Goal: Task Accomplishment & Management: Use online tool/utility

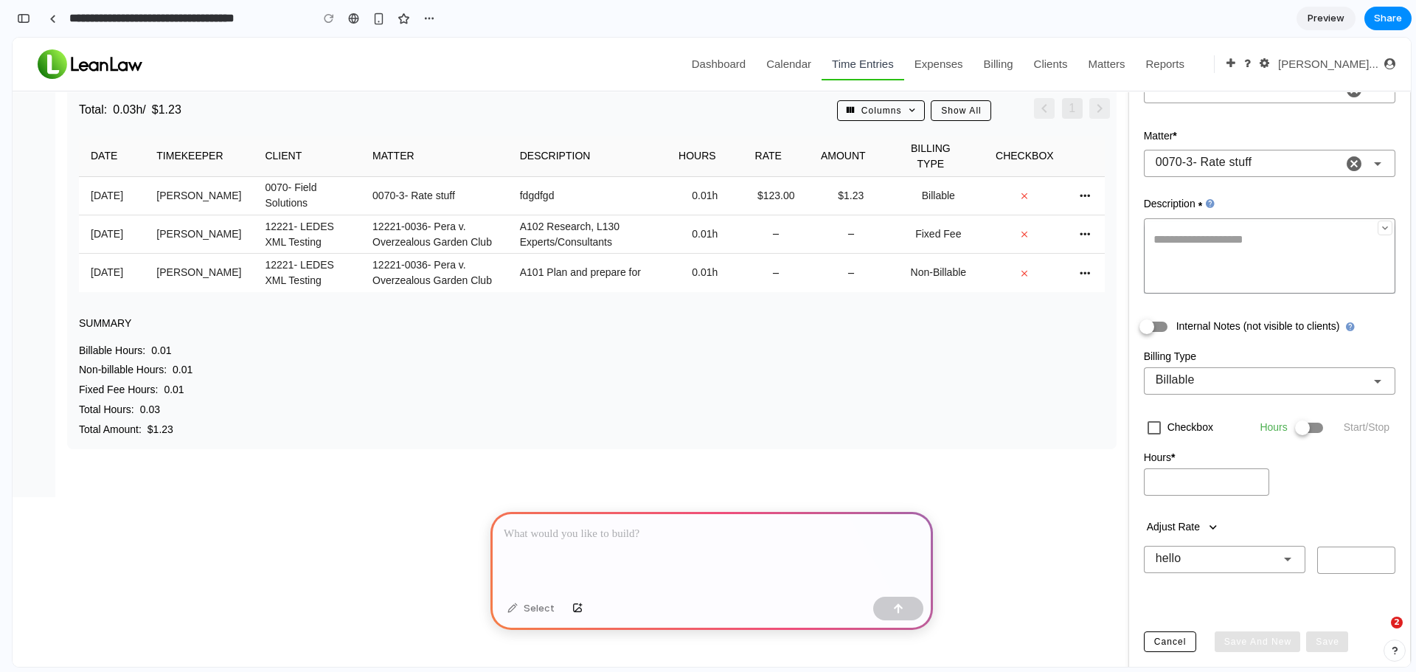
scroll to position [246, 0]
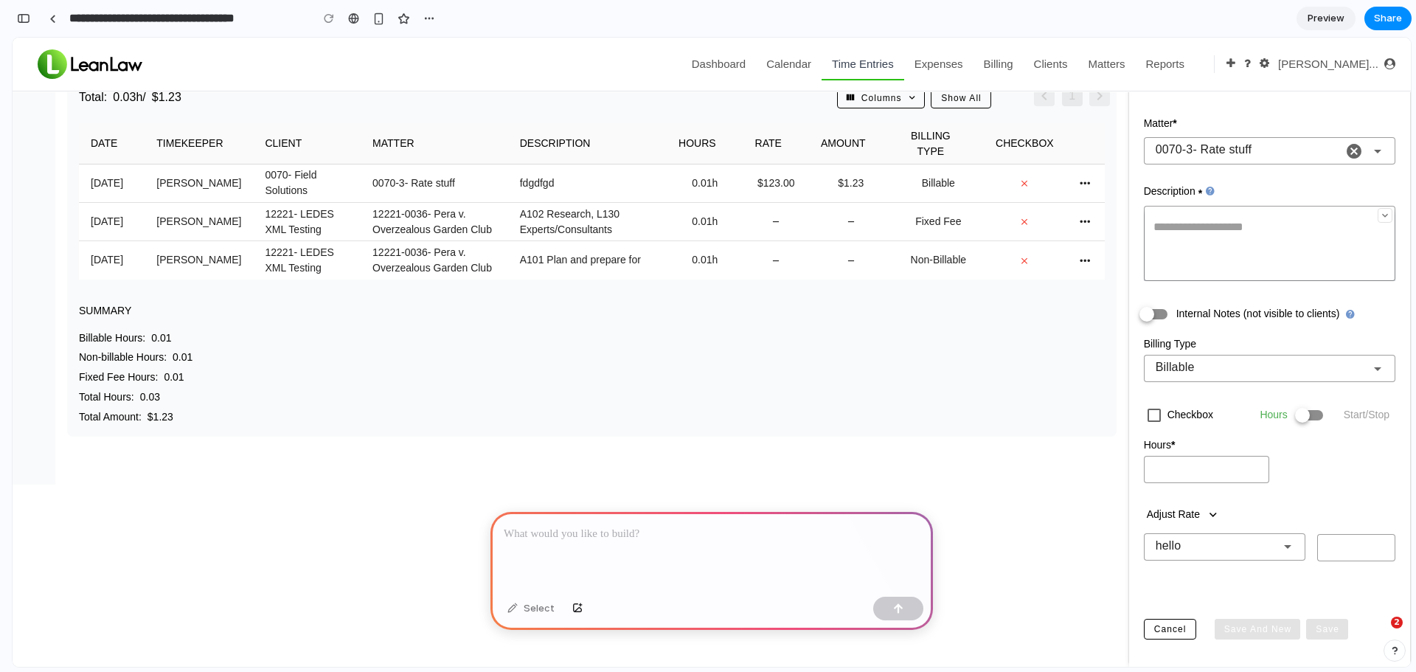
click at [716, 547] on div at bounding box center [712, 551] width 443 height 79
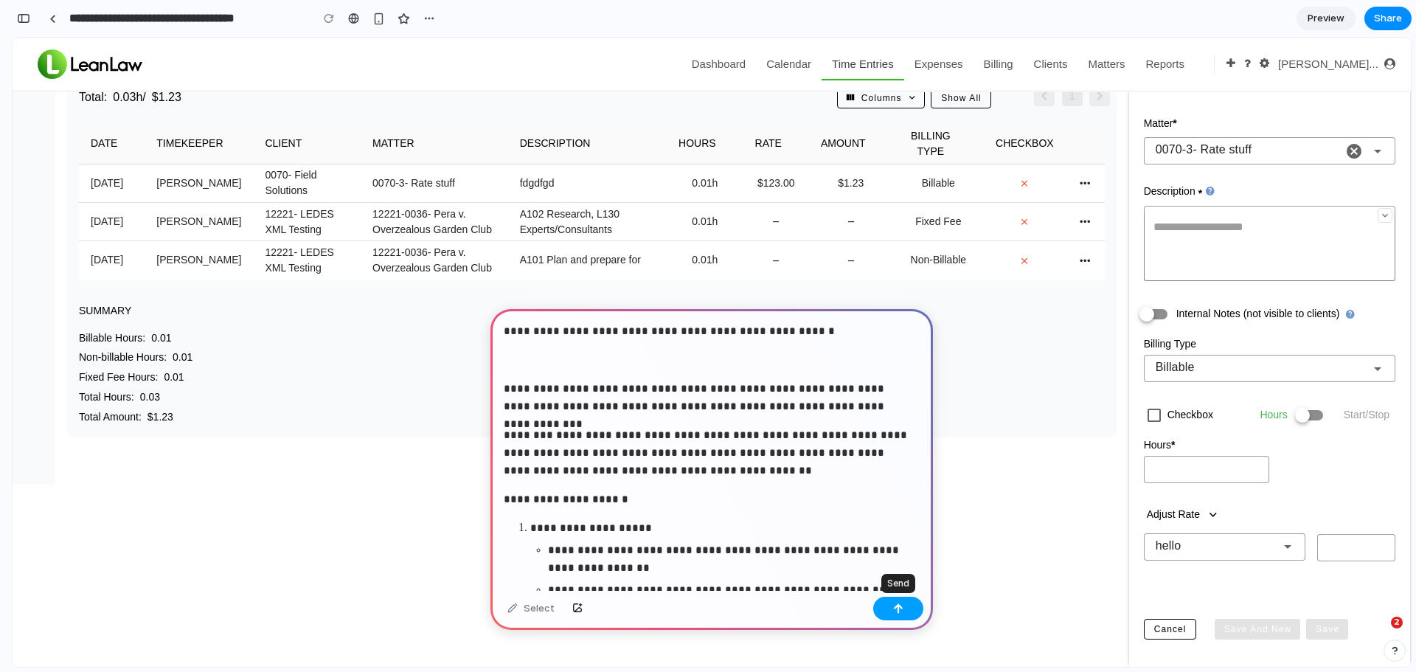
click at [897, 608] on div "button" at bounding box center [898, 608] width 10 height 10
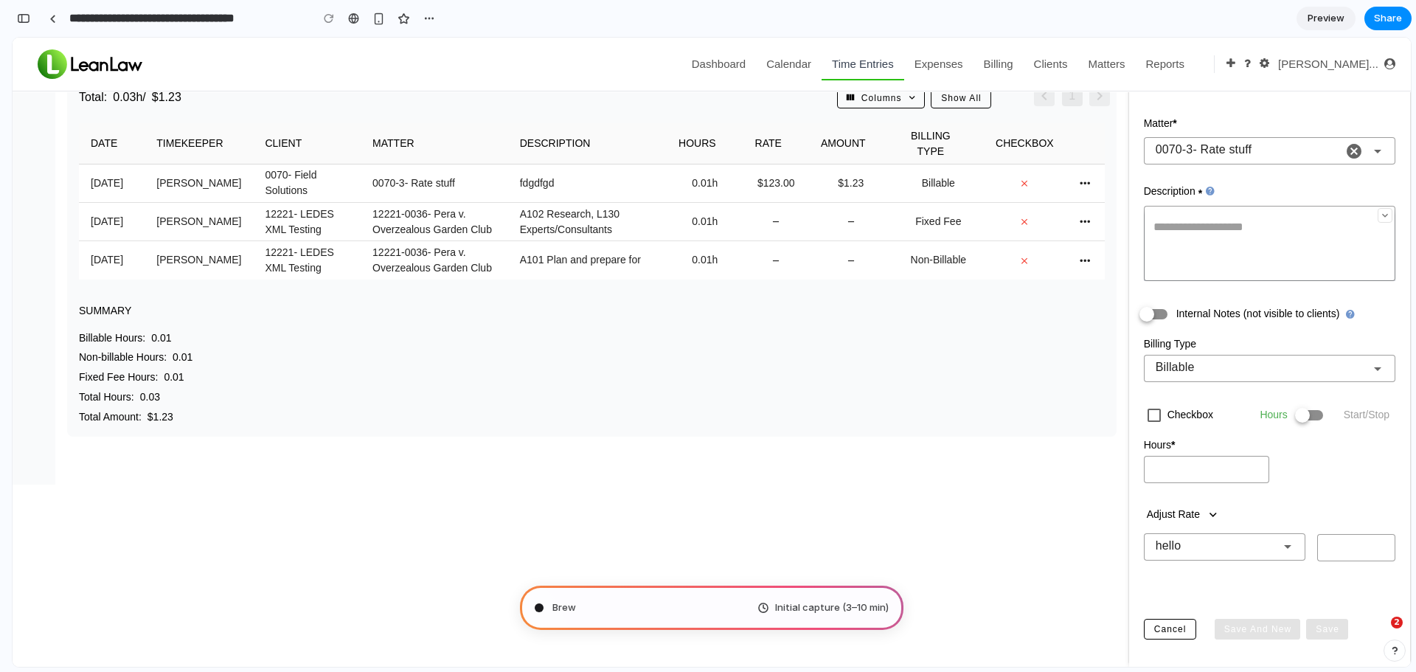
click at [1279, 541] on icon at bounding box center [1288, 547] width 18 height 18
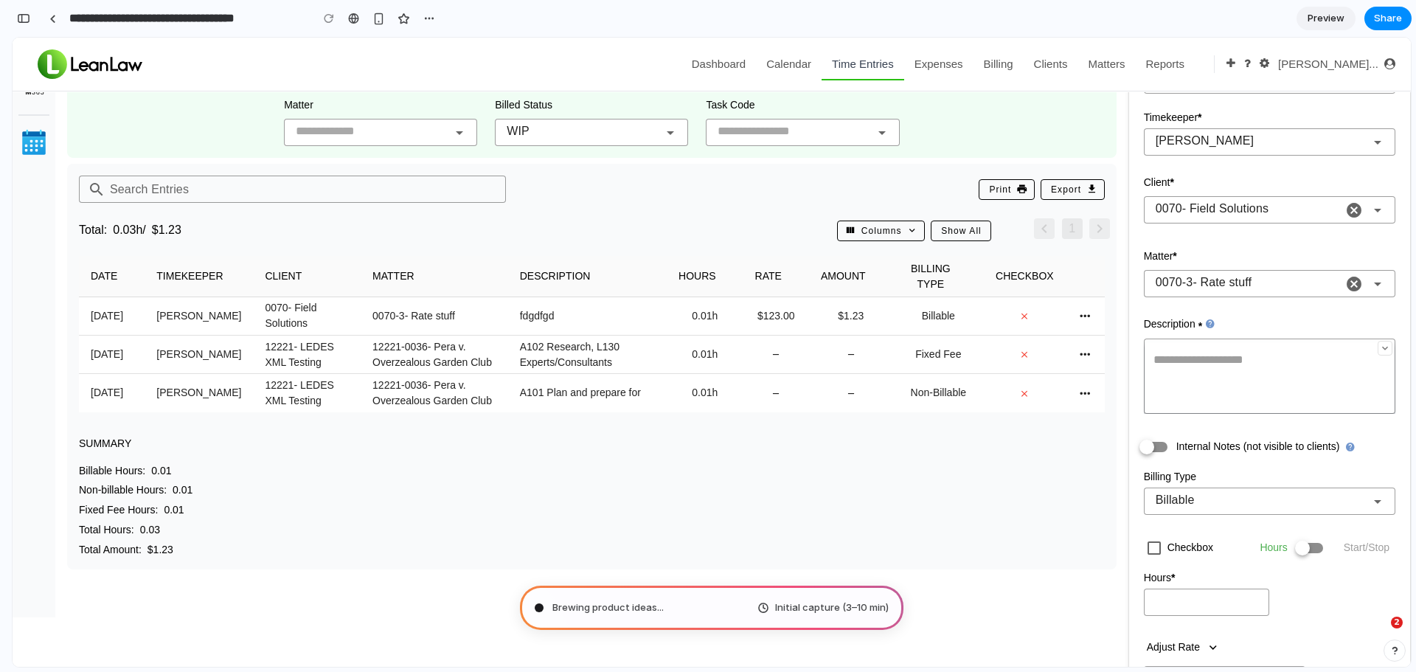
scroll to position [246, 0]
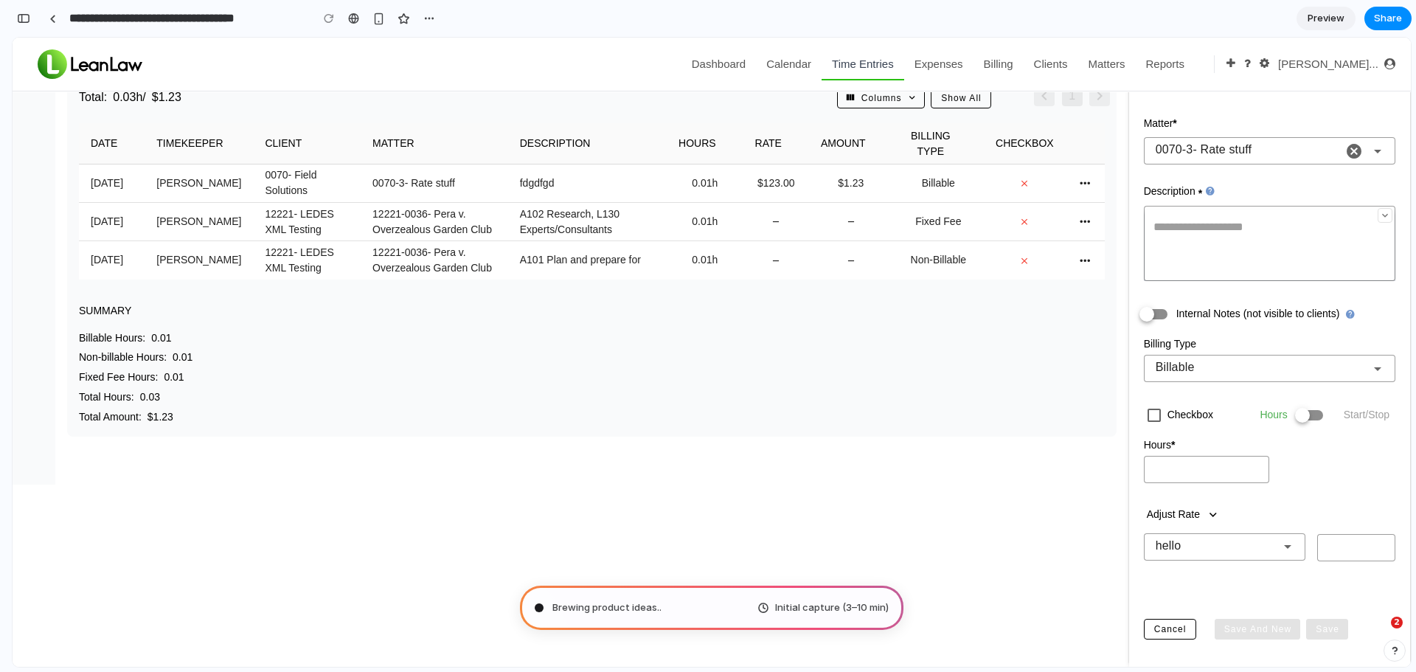
click at [1208, 547] on div "hello **" at bounding box center [1210, 546] width 133 height 27
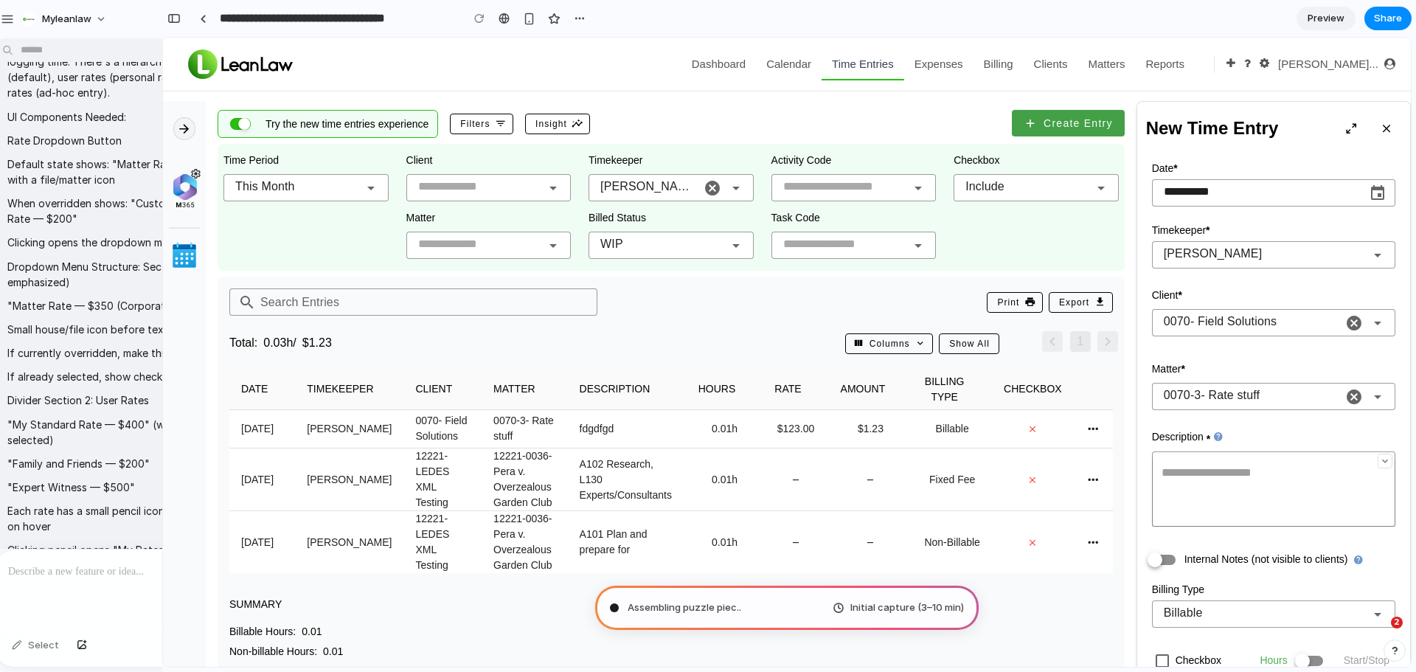
scroll to position [0, 0]
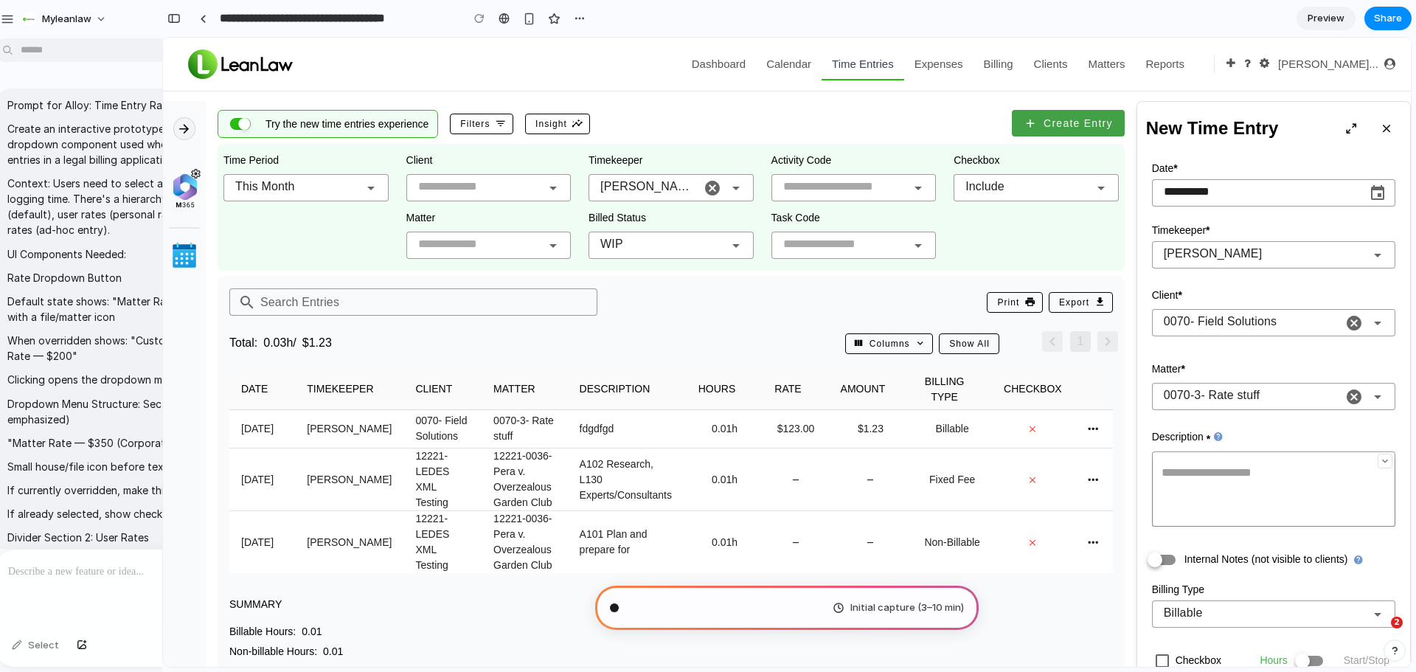
type input "**********"
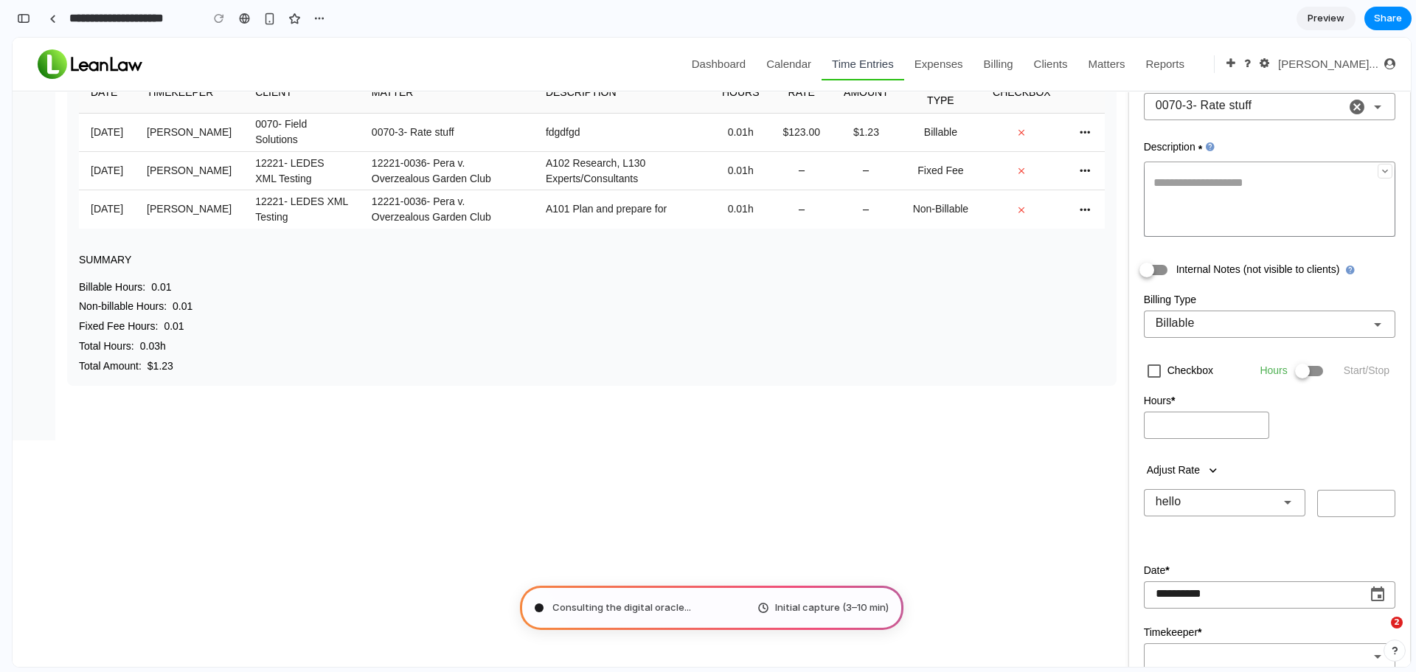
scroll to position [295, 0]
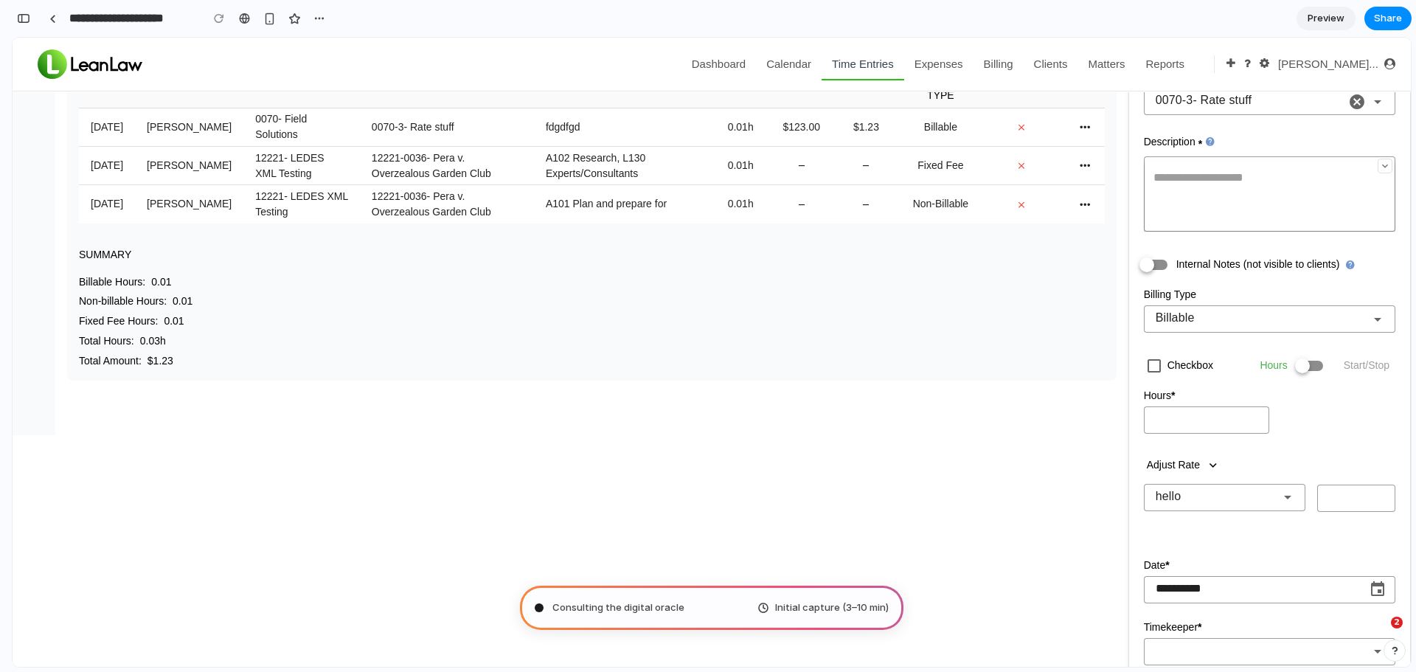
click at [1212, 502] on div "hello" at bounding box center [1210, 497] width 133 height 27
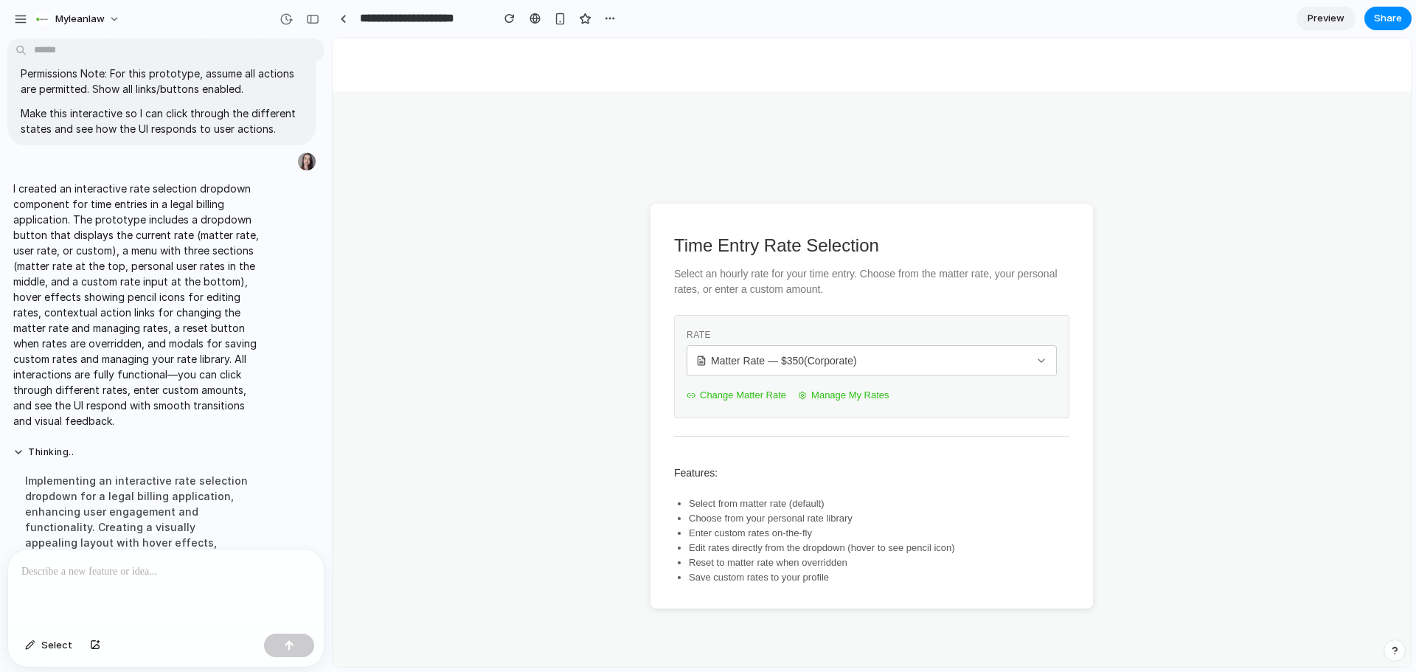
scroll to position [0, 0]
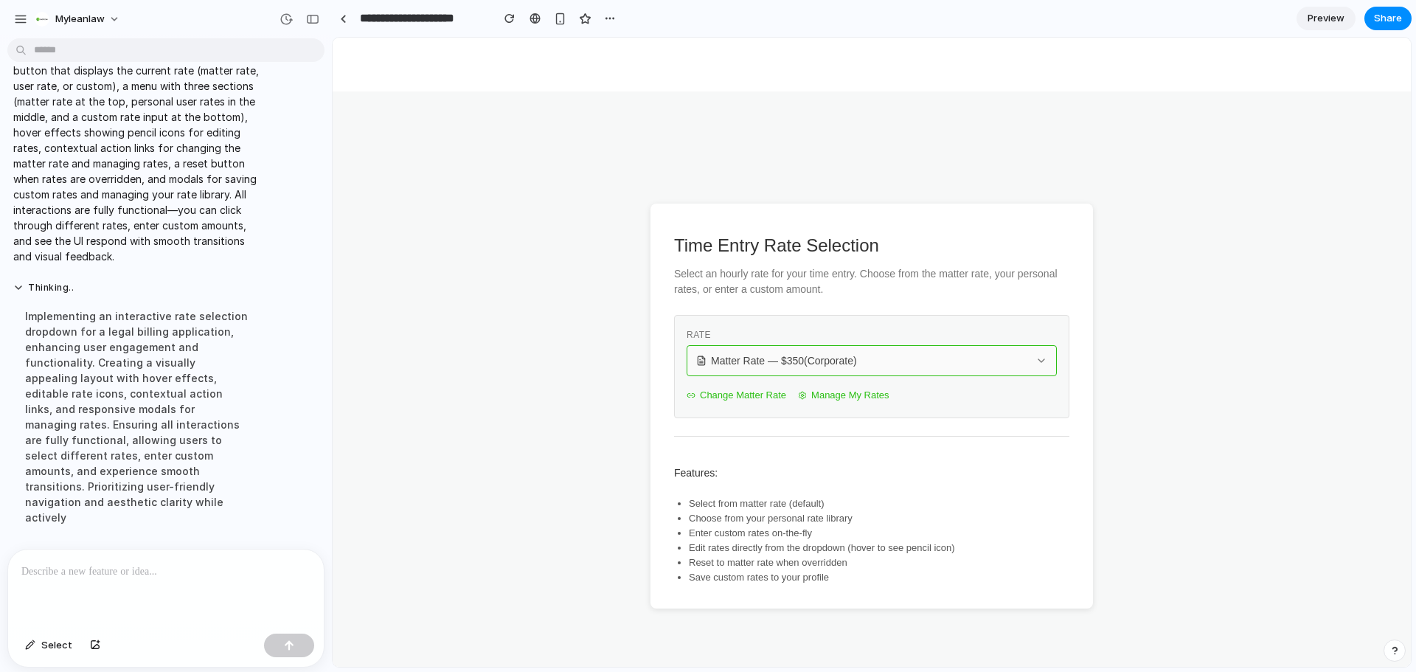
click at [835, 357] on span "Matter Rate — $ 350 (Corporate)" at bounding box center [784, 360] width 146 height 15
click at [972, 459] on div "Matter Rate — $ 350 ( Corporate ) My Standard Rate — $ 400 Family and Friends —…" at bounding box center [872, 352] width 1078 height 629
click at [782, 356] on span "Matter Rate — $ 350 (Corporate)" at bounding box center [784, 360] width 146 height 15
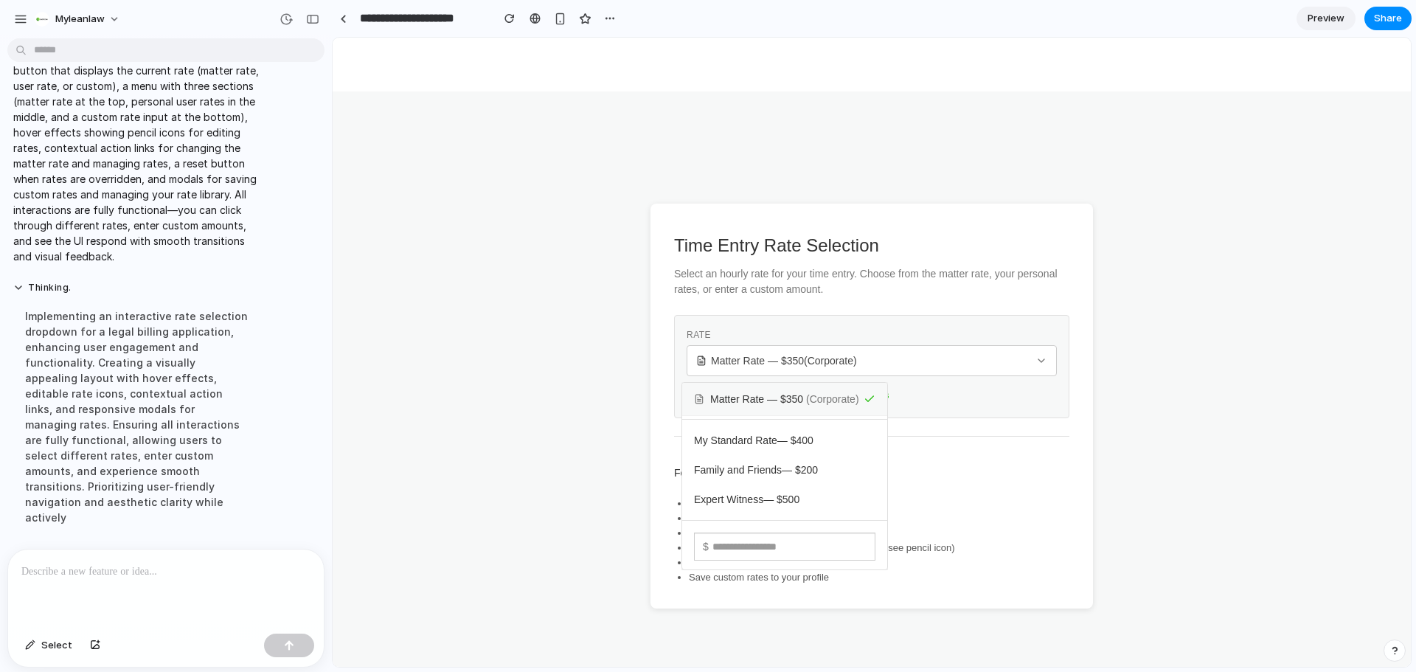
click at [1044, 468] on div "Matter Rate — $ 350 ( Corporate ) My Standard Rate — $ 400 Family and Friends —…" at bounding box center [872, 352] width 1078 height 629
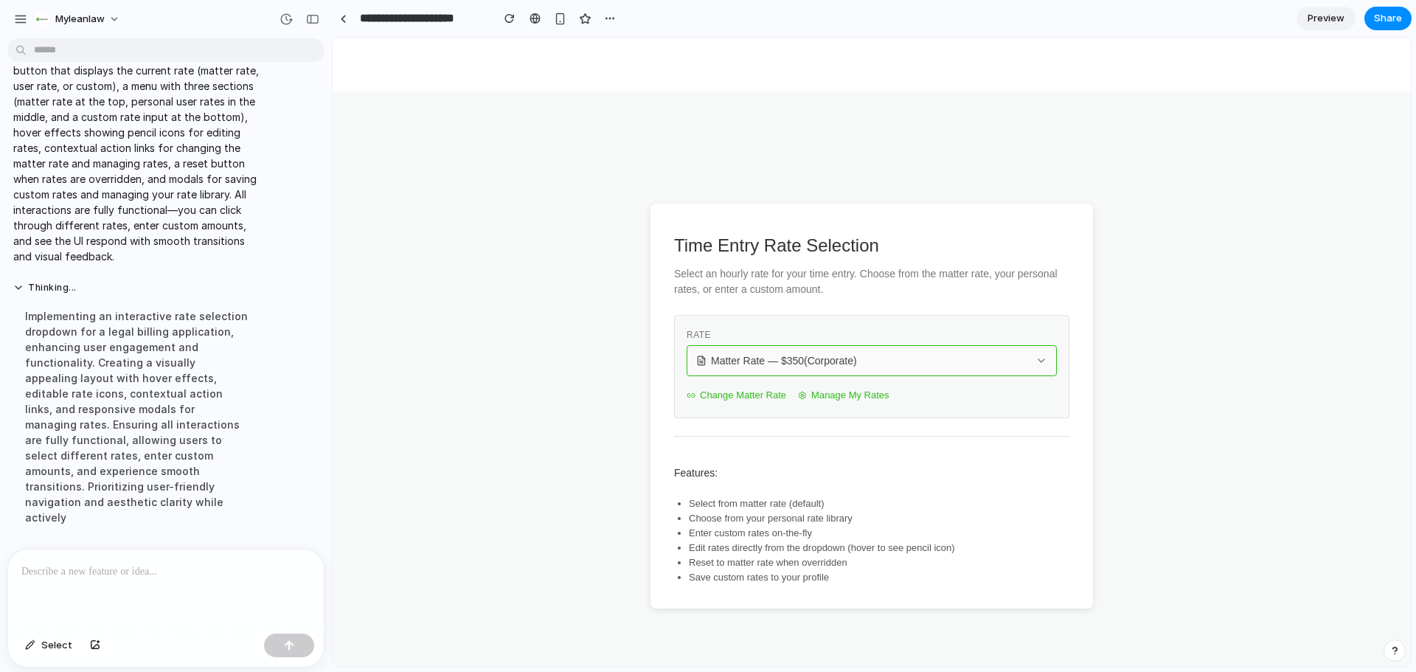
click at [908, 356] on div "Matter Rate — $ 350 (Corporate)" at bounding box center [862, 360] width 333 height 15
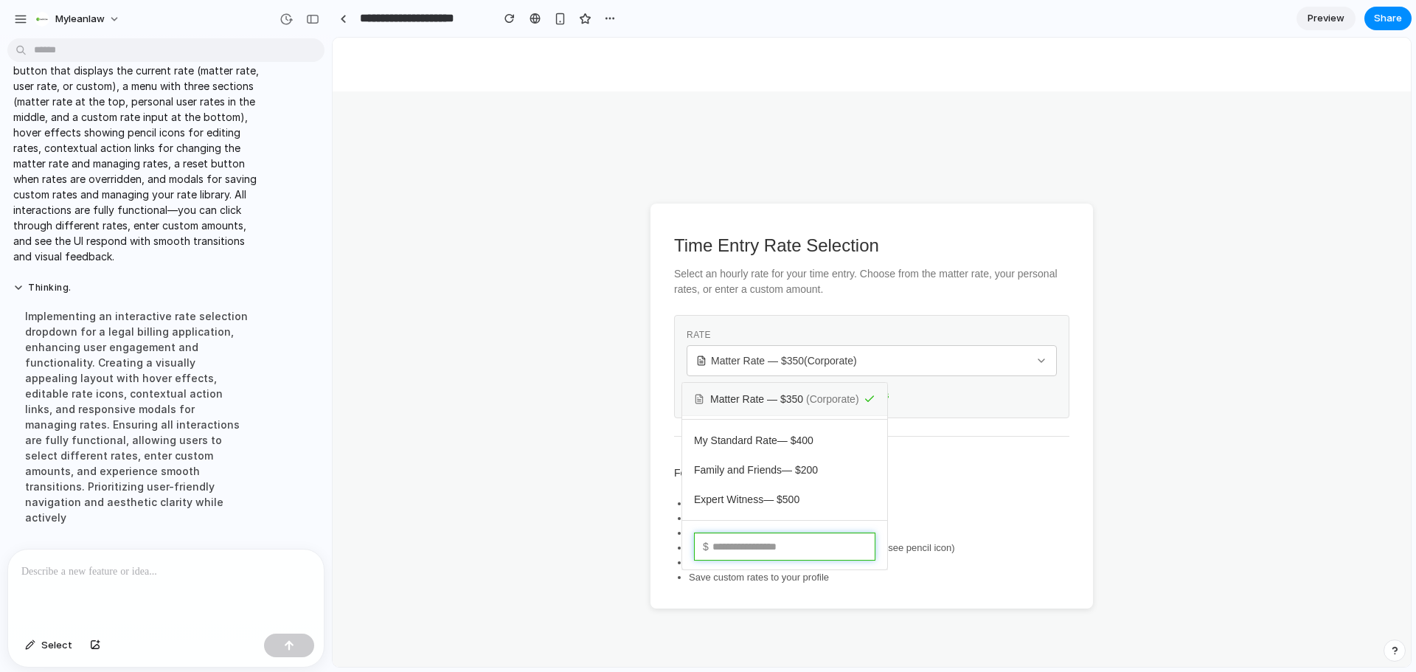
click at [800, 542] on input "text" at bounding box center [784, 547] width 181 height 28
type input "***"
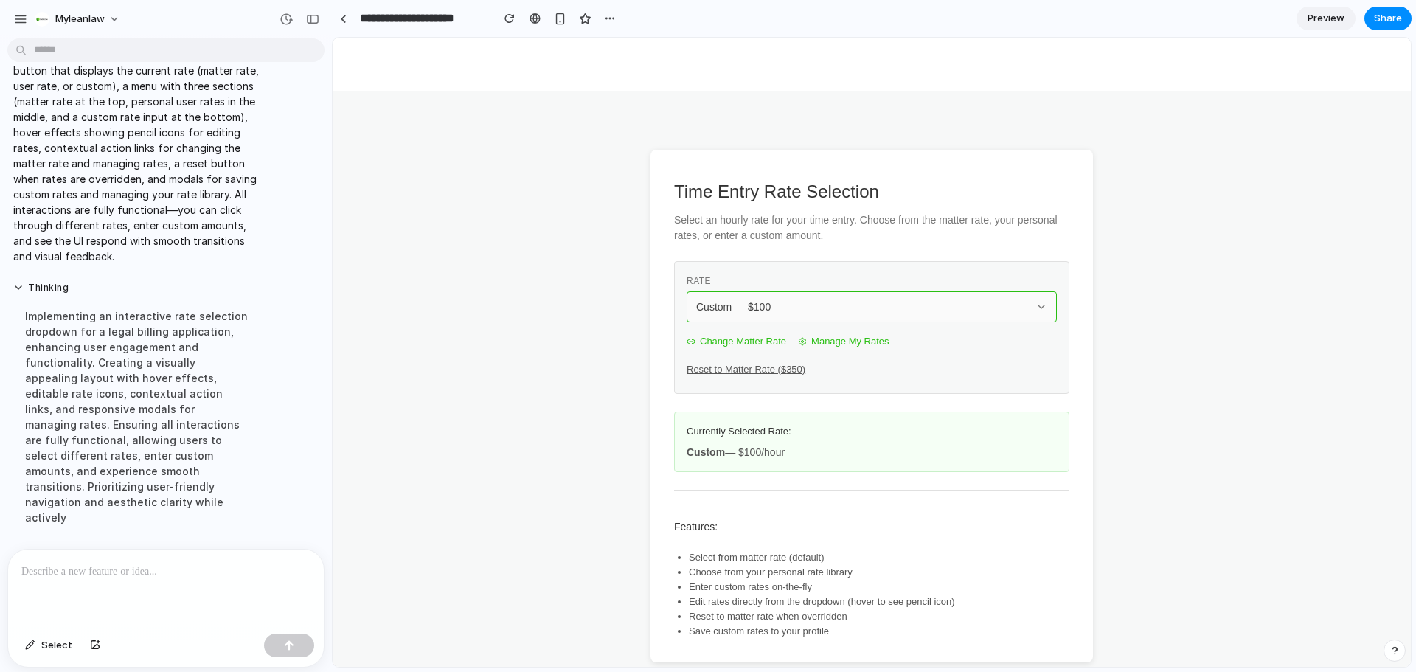
click at [882, 305] on div "Custom — $ 100" at bounding box center [862, 307] width 333 height 15
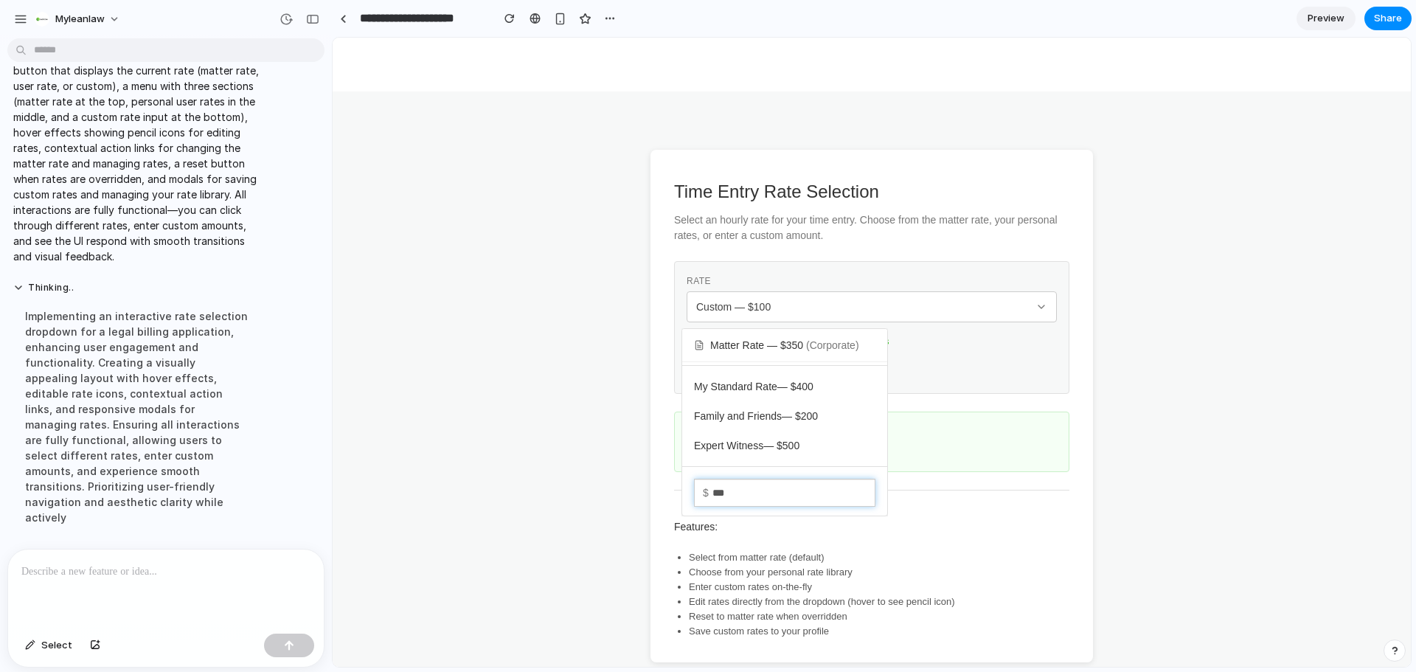
click at [761, 492] on input "***" at bounding box center [784, 493] width 181 height 28
drag, startPoint x: 761, startPoint y: 492, endPoint x: 660, endPoint y: 494, distance: 100.3
click at [660, 494] on div "Matter Rate — $ 350 ( Corporate ) My Standard Rate — $ 400 Family and Friends —…" at bounding box center [872, 352] width 1078 height 629
type input "***"
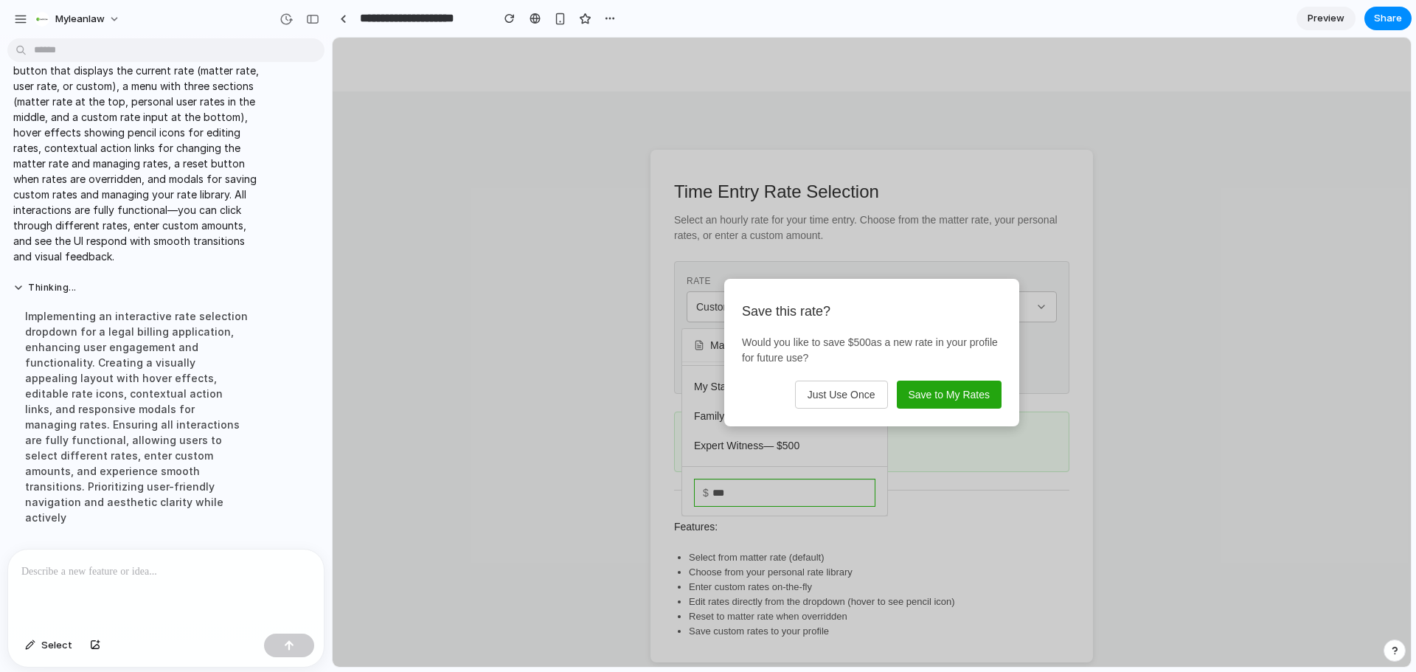
click at [925, 401] on button "Save to My Rates" at bounding box center [949, 395] width 105 height 28
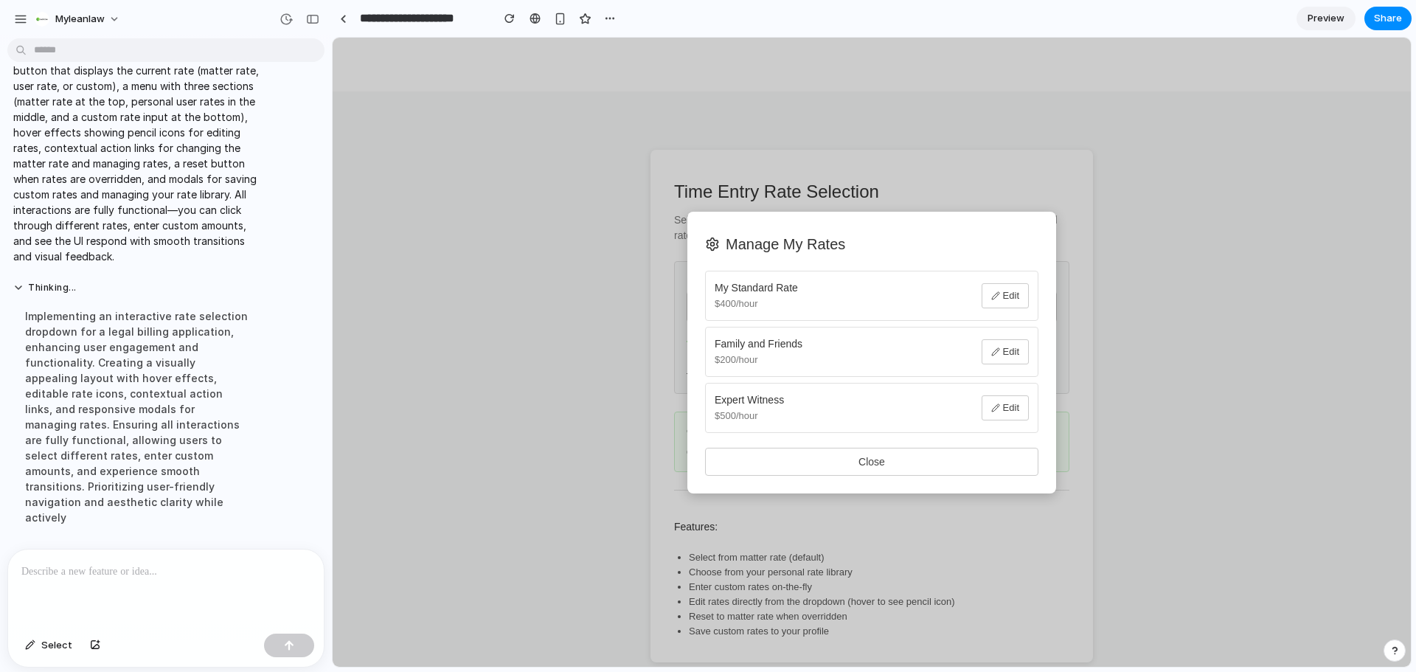
click at [877, 463] on button "Close" at bounding box center [871, 462] width 333 height 28
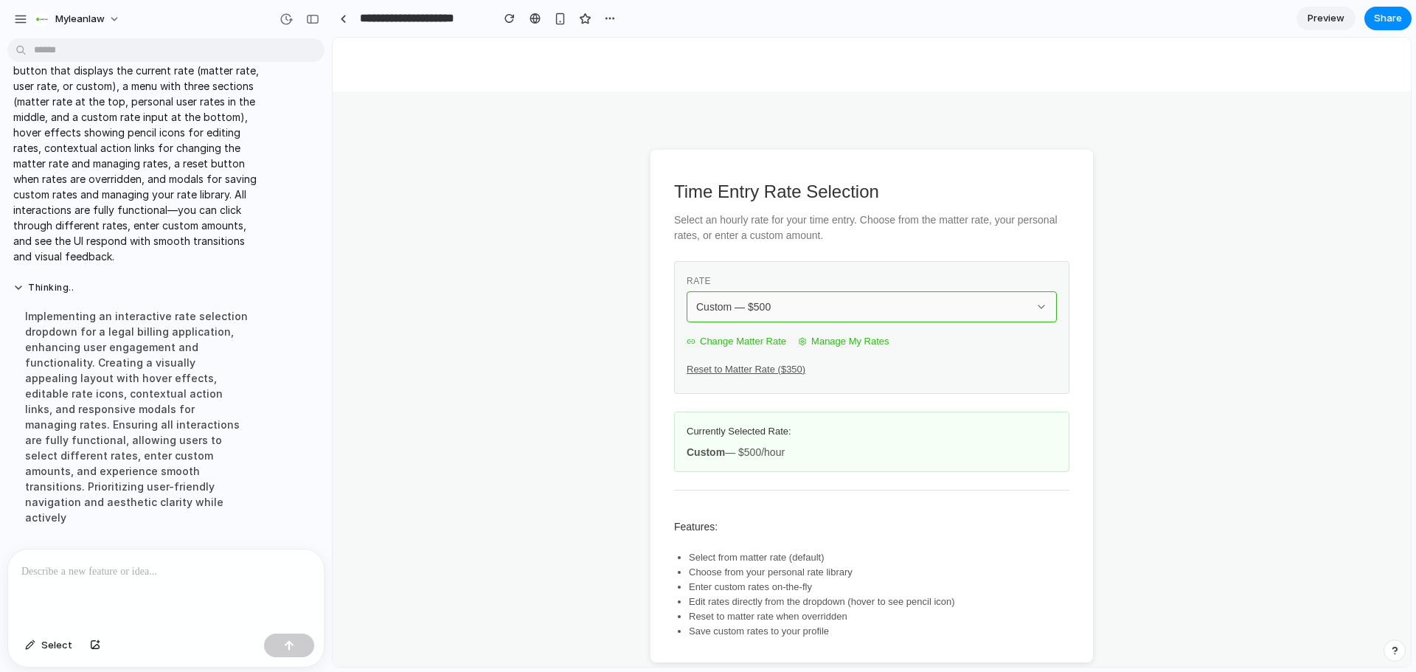
click at [748, 303] on span "Custom — $ 500" at bounding box center [733, 307] width 75 height 15
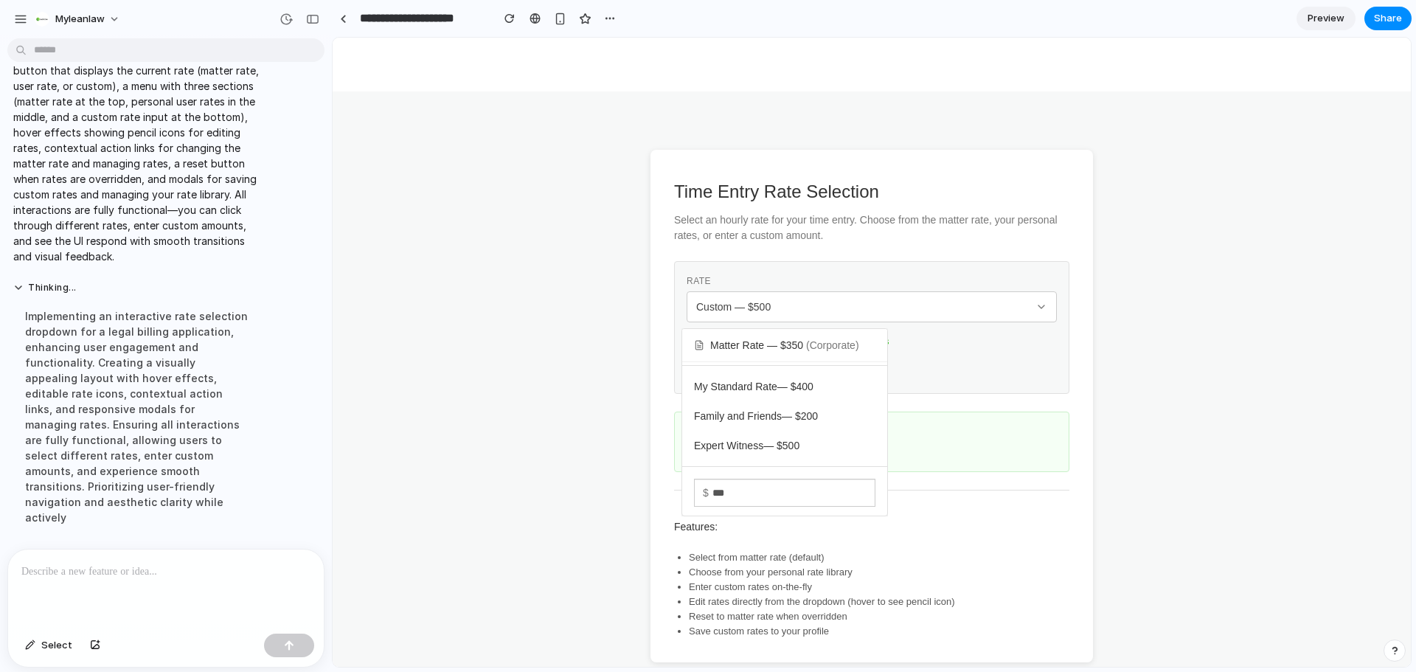
click at [937, 344] on div "Matter Rate — $ 350 ( Corporate ) My Standard Rate — $ 400 Family and Friends —…" at bounding box center [872, 352] width 1078 height 629
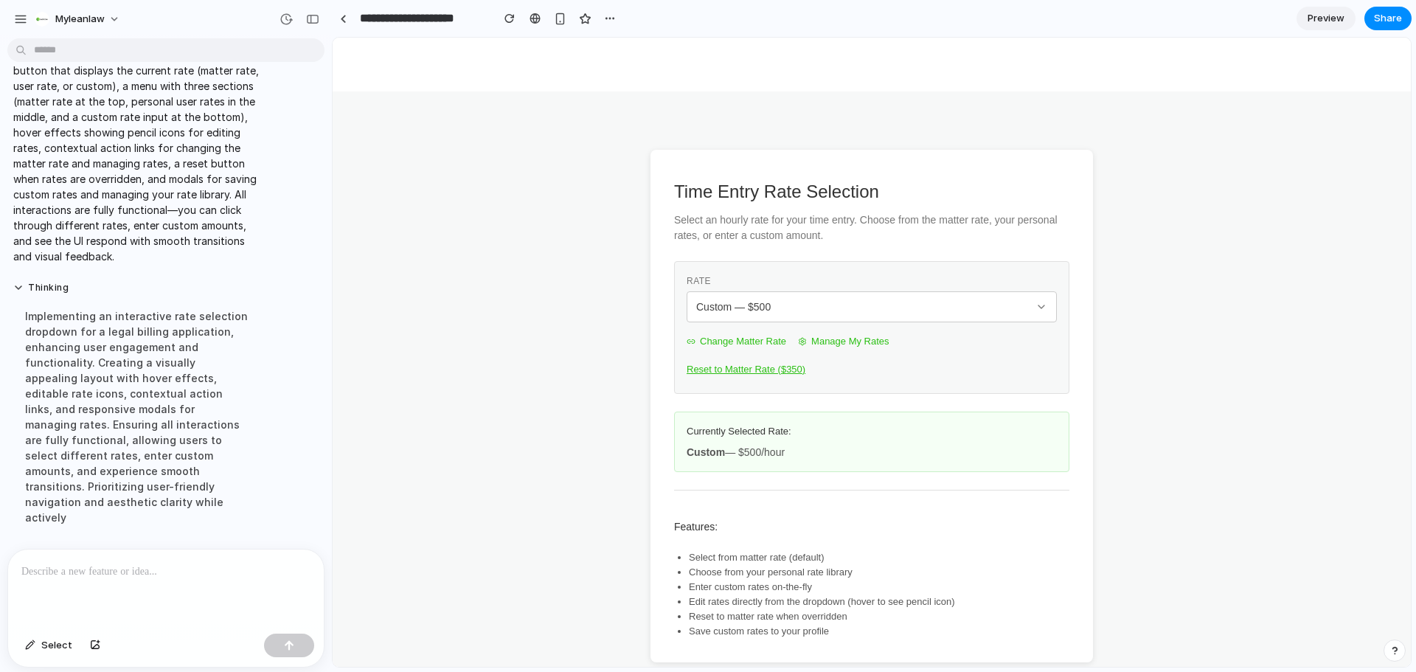
click at [744, 373] on button "Reset to Matter Rate ($ 350 )" at bounding box center [746, 370] width 119 height 24
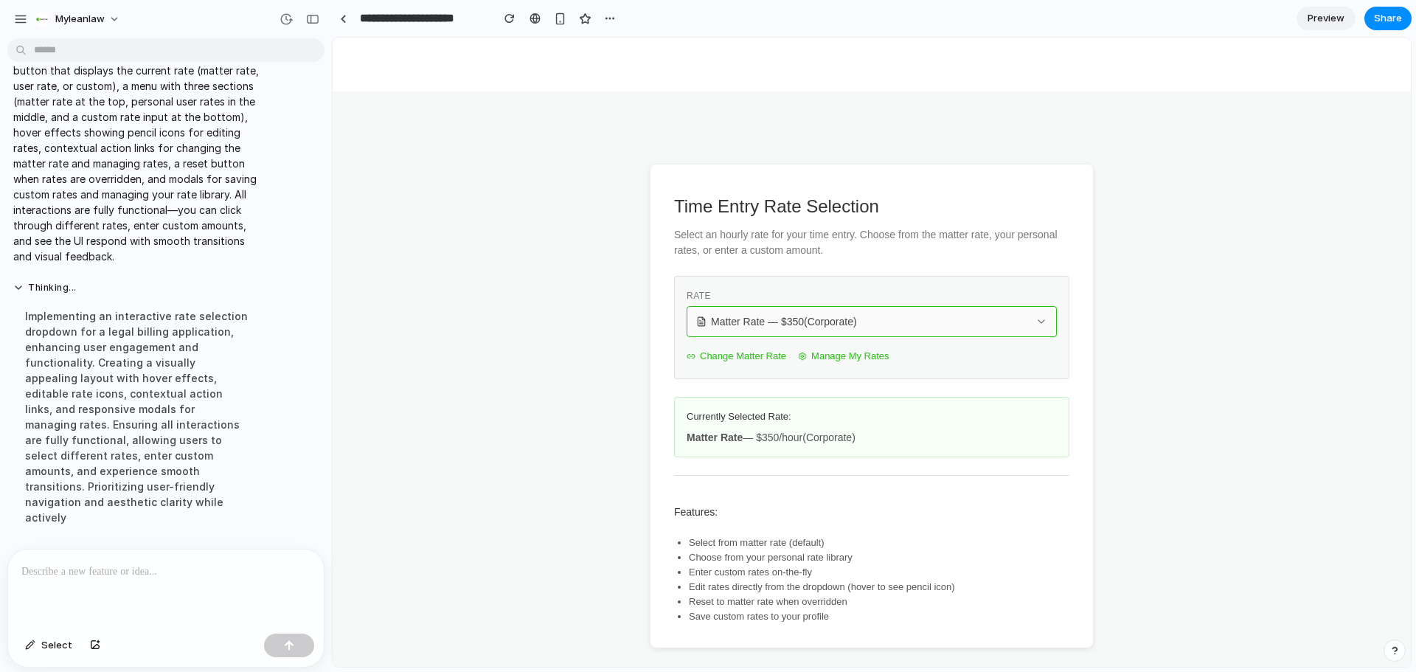
click at [816, 318] on span "Matter Rate — $ 350 (Corporate)" at bounding box center [784, 321] width 146 height 15
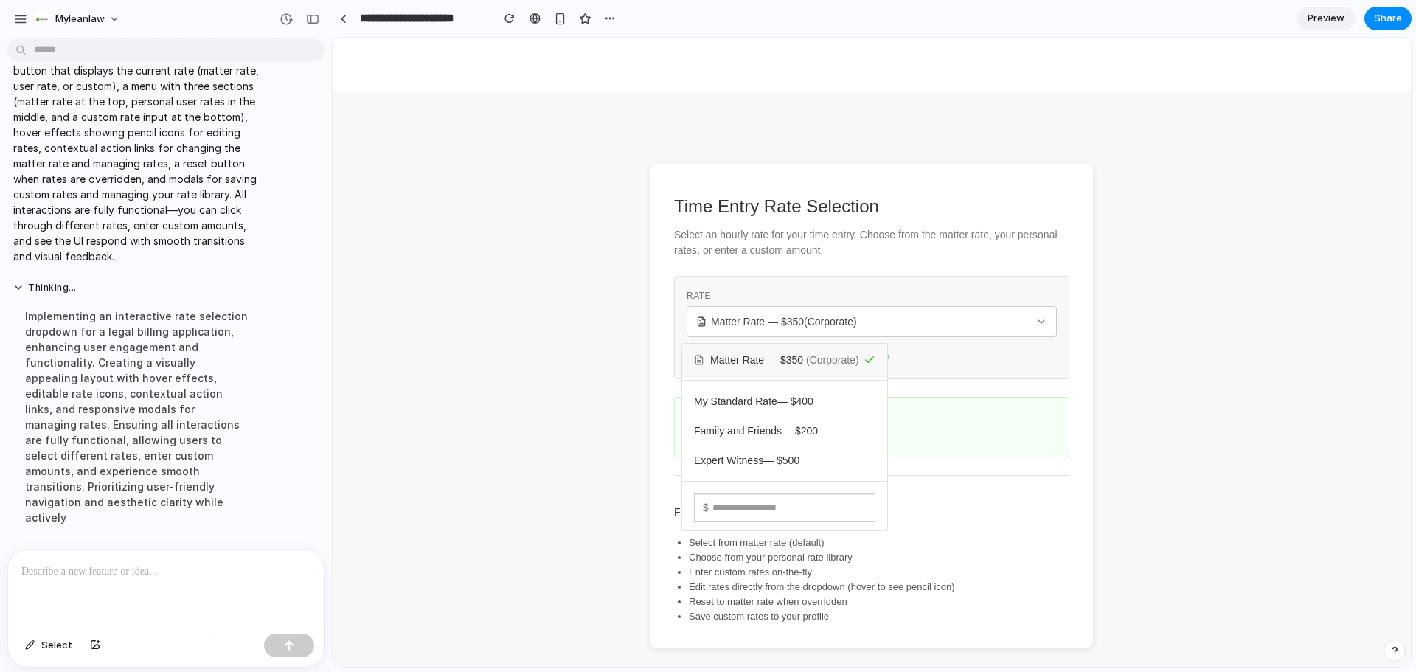
click at [1152, 396] on div "Matter Rate — $ 350 ( Corporate ) My Standard Rate — $ 400 Family and Friends —…" at bounding box center [872, 352] width 1078 height 629
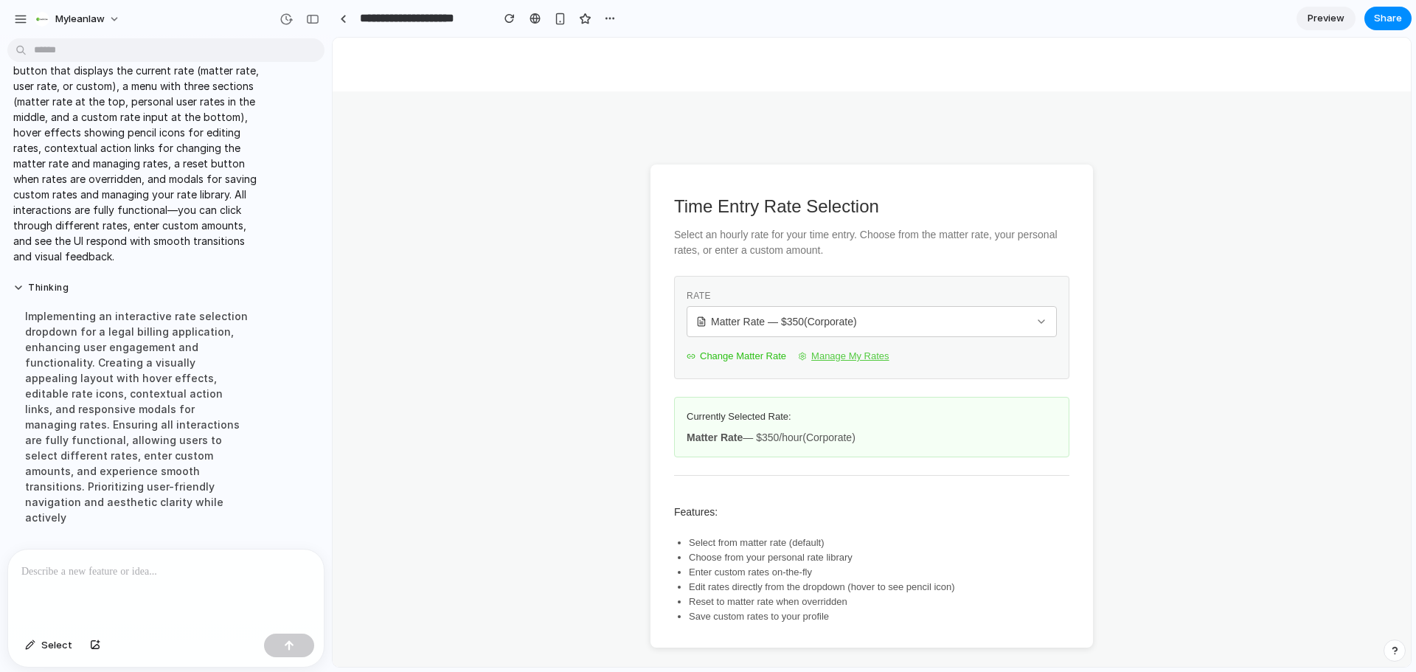
click at [848, 359] on button "Manage My Rates" at bounding box center [843, 356] width 91 height 21
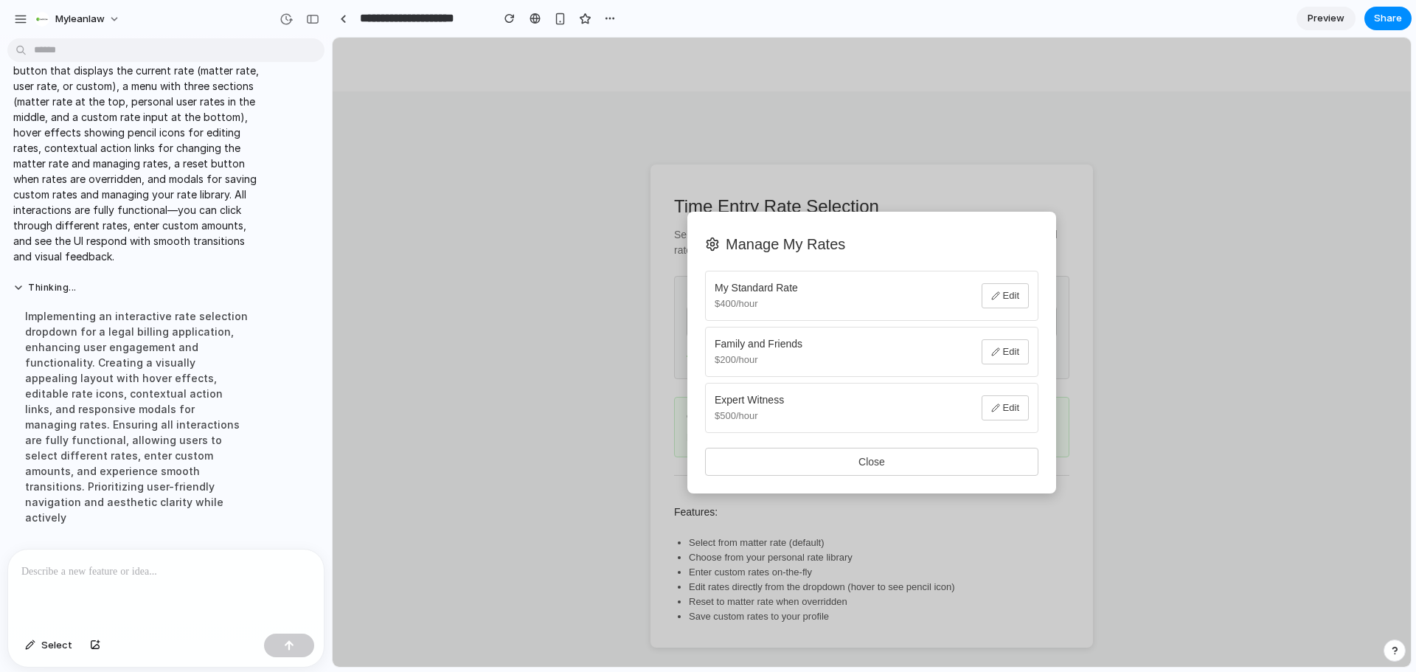
click at [904, 475] on button "Close" at bounding box center [871, 462] width 333 height 28
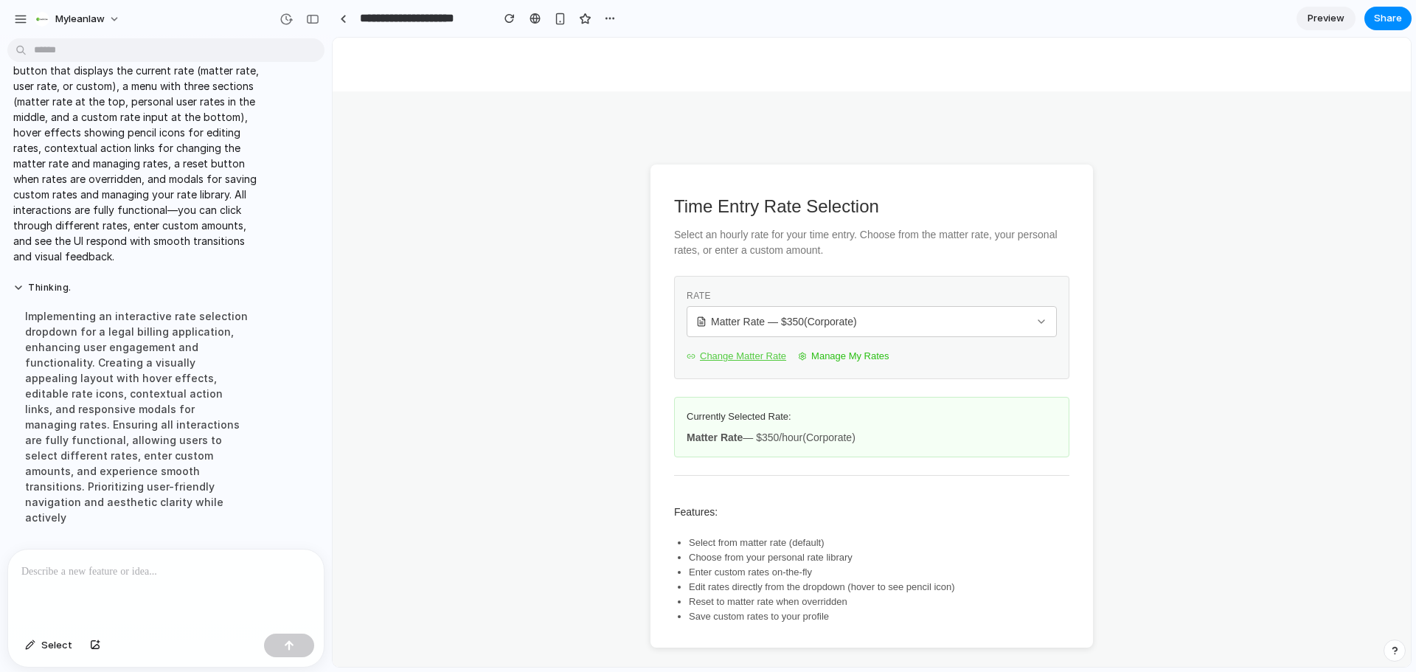
click at [755, 361] on button "Change Matter Rate" at bounding box center [737, 356] width 100 height 21
click at [856, 310] on button "Matter Rate — $ 350 (Corporate)" at bounding box center [872, 321] width 370 height 31
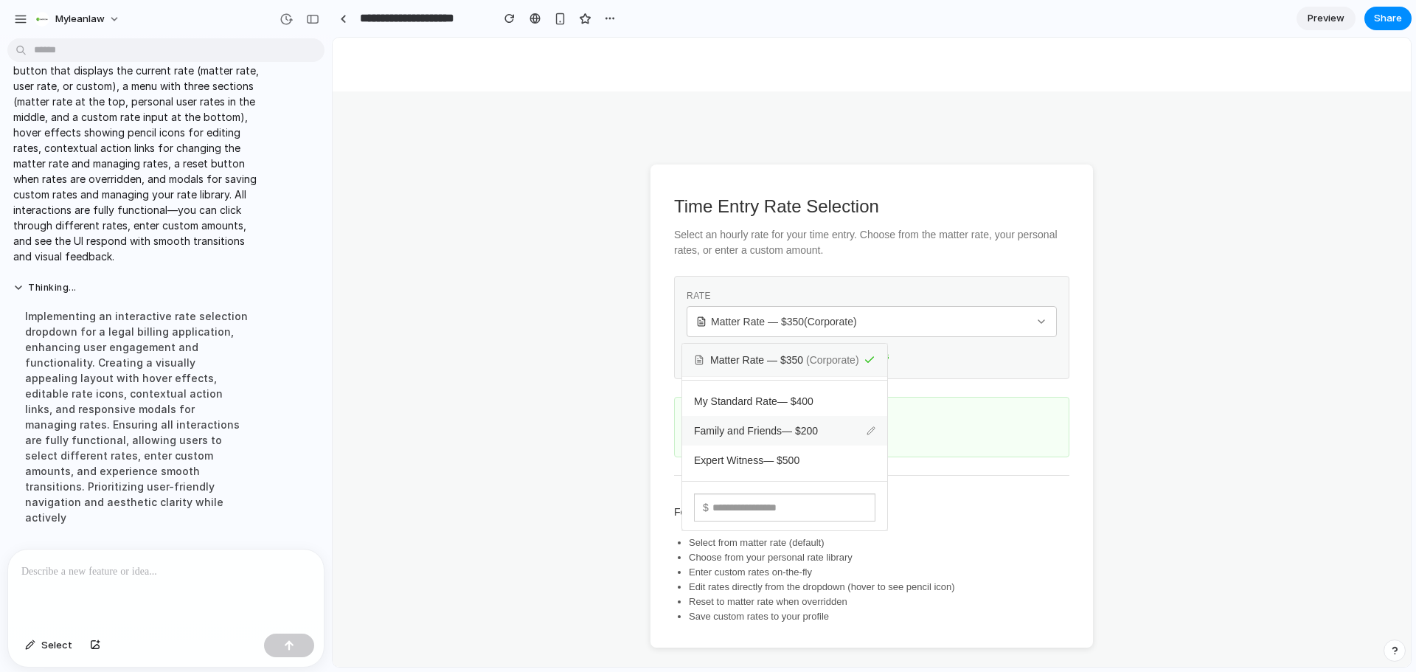
click at [875, 429] on icon at bounding box center [871, 430] width 7 height 7
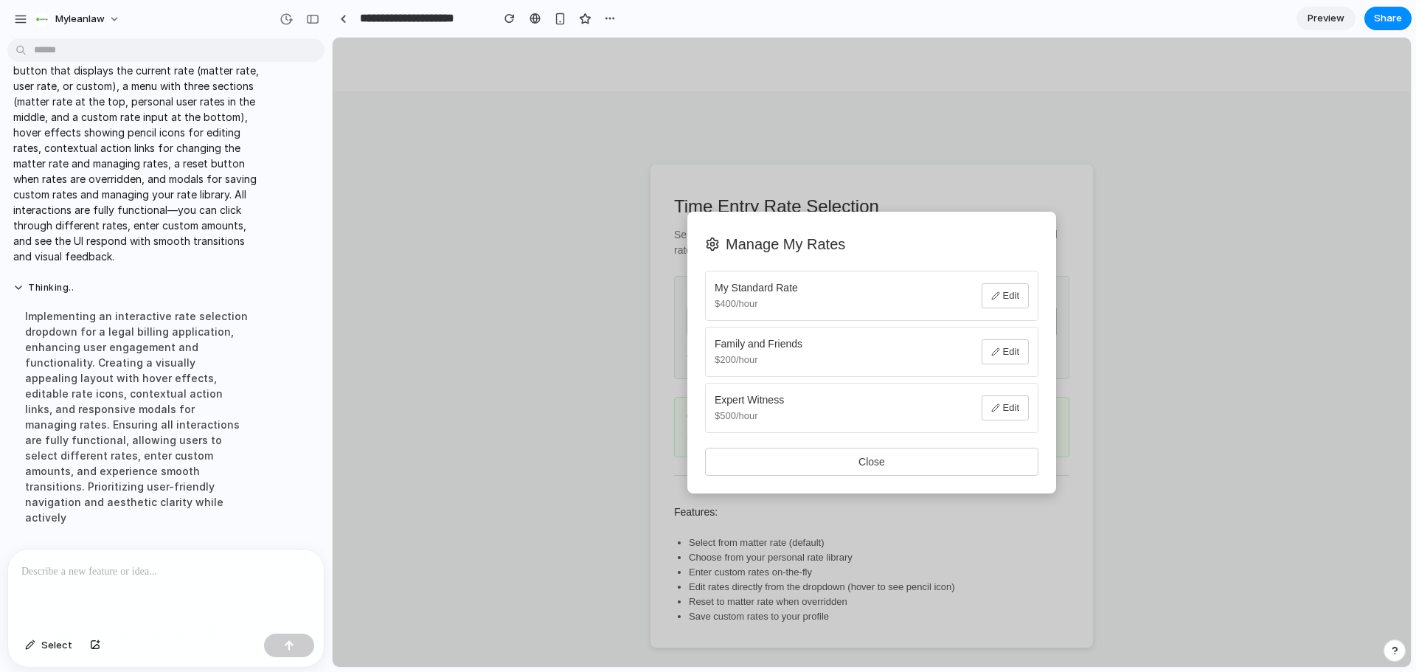
click at [876, 457] on button "Close" at bounding box center [871, 462] width 333 height 28
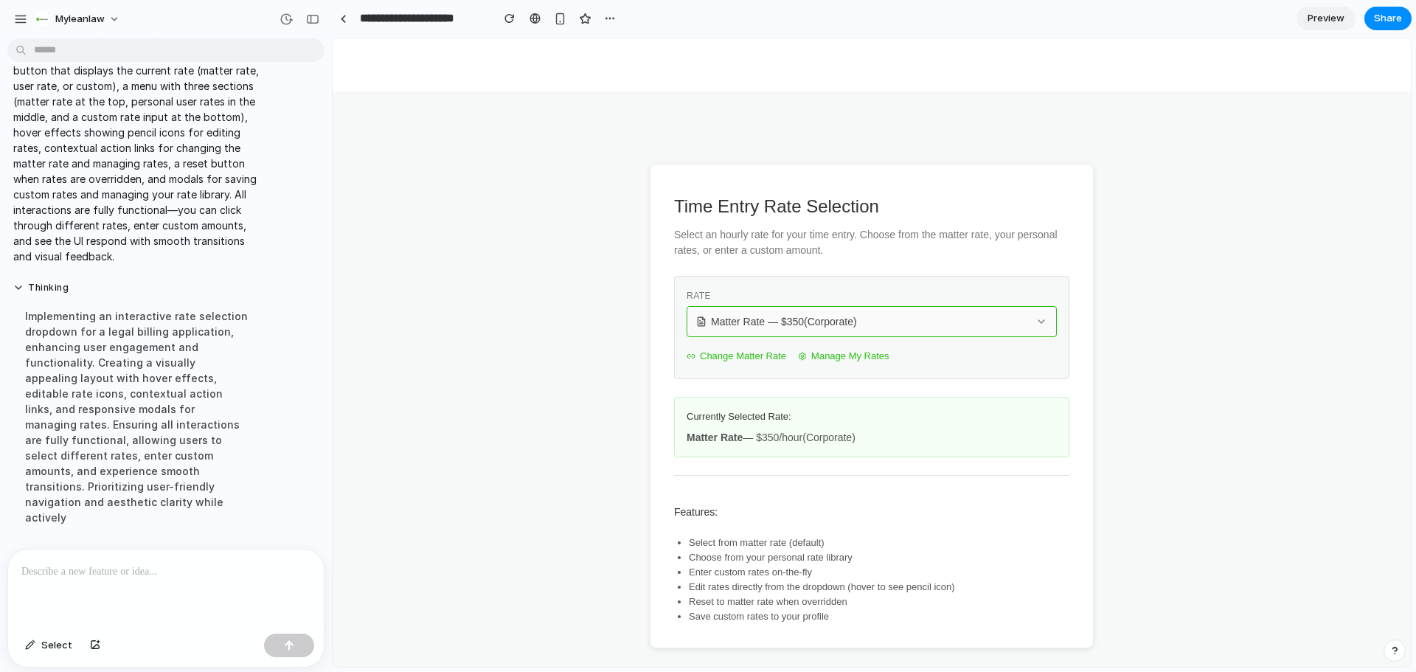
click at [793, 319] on span "Matter Rate — $ 350 (Corporate)" at bounding box center [784, 321] width 146 height 15
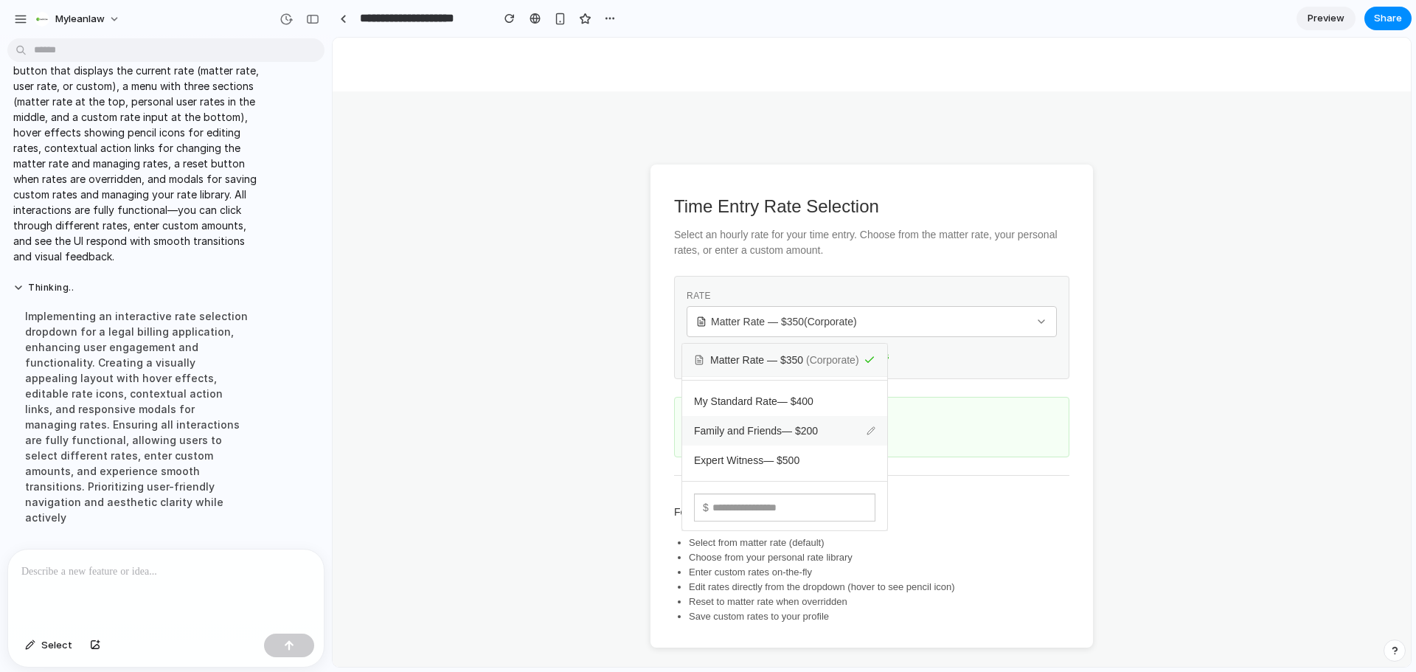
click at [736, 427] on span "Family and Friends — $ 200" at bounding box center [756, 430] width 124 height 15
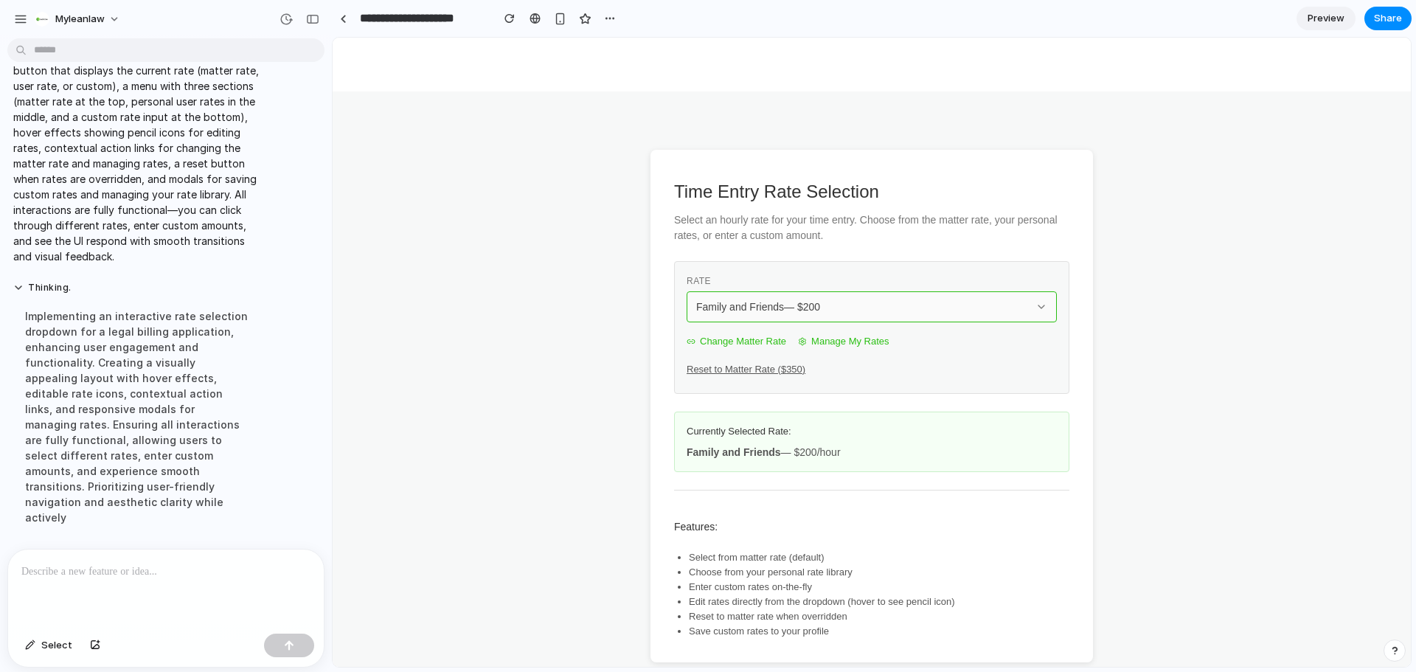
click at [808, 305] on span "Family and Friends — $ 200" at bounding box center [758, 307] width 124 height 15
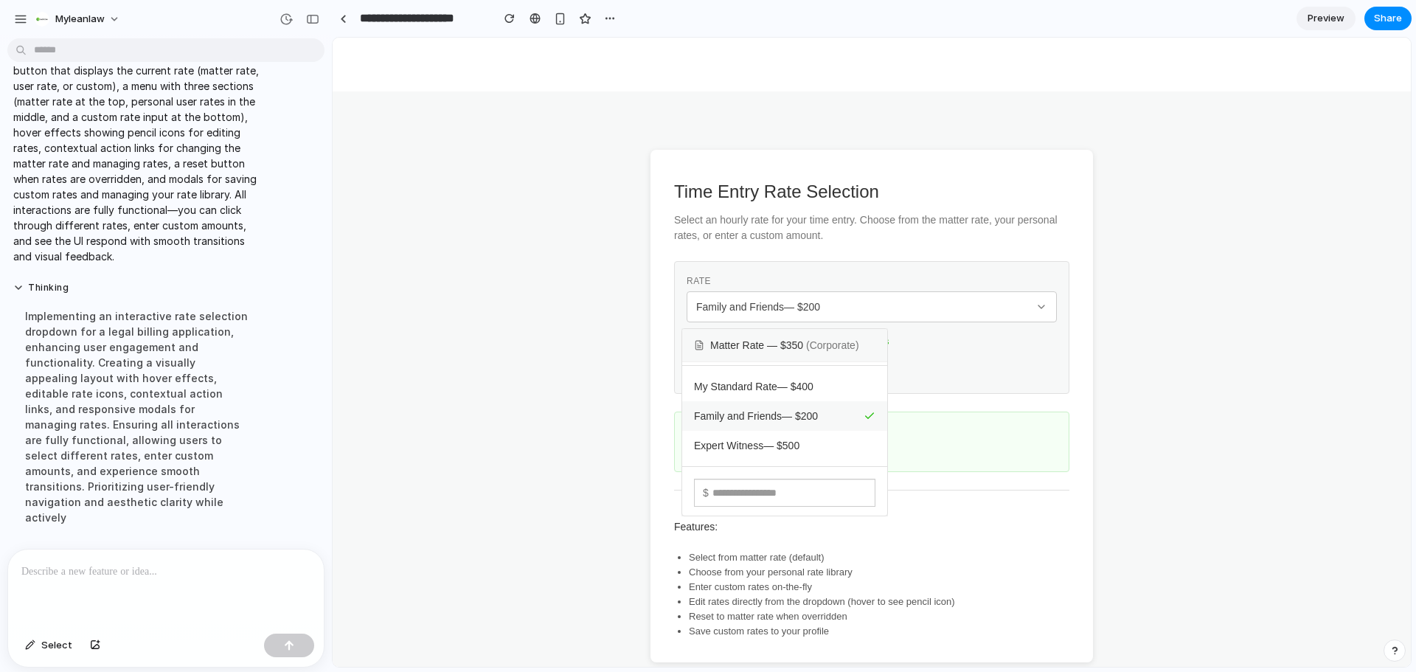
click at [795, 339] on span "Matter Rate — $ 350 ( Corporate )" at bounding box center [784, 345] width 149 height 15
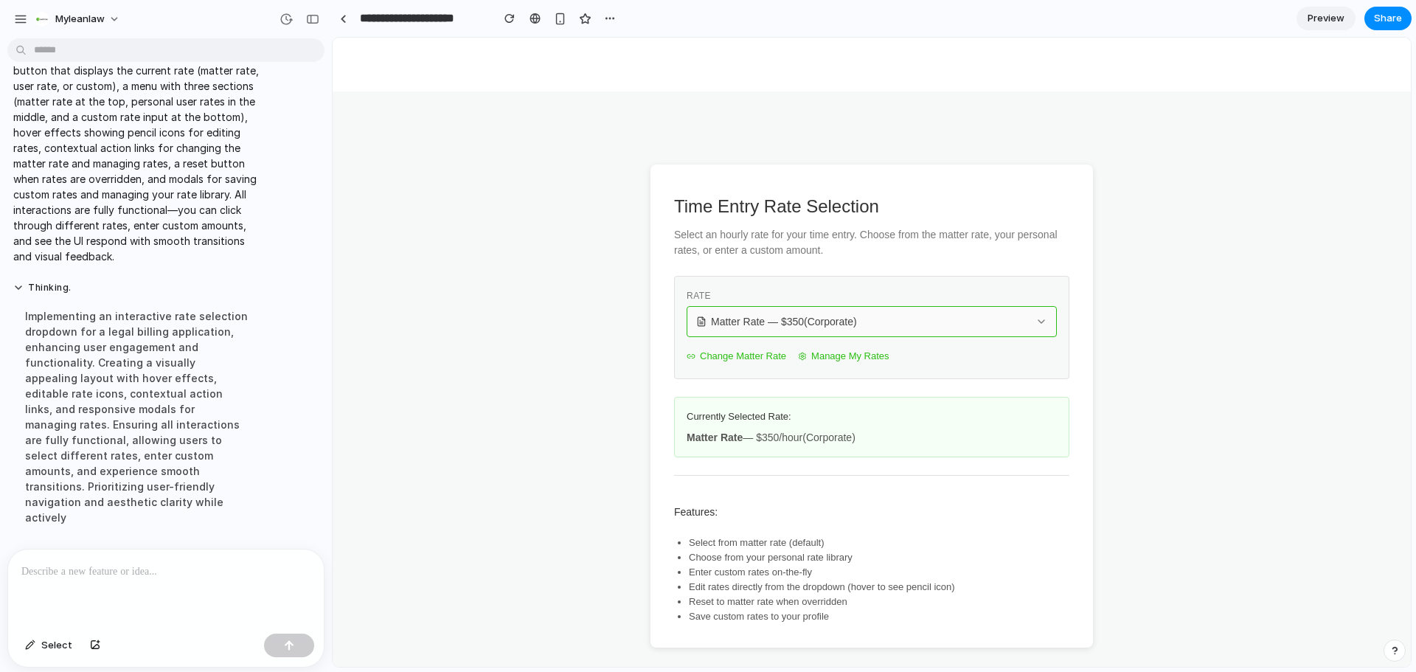
click at [758, 328] on span "Matter Rate — $ 350 (Corporate)" at bounding box center [784, 321] width 146 height 15
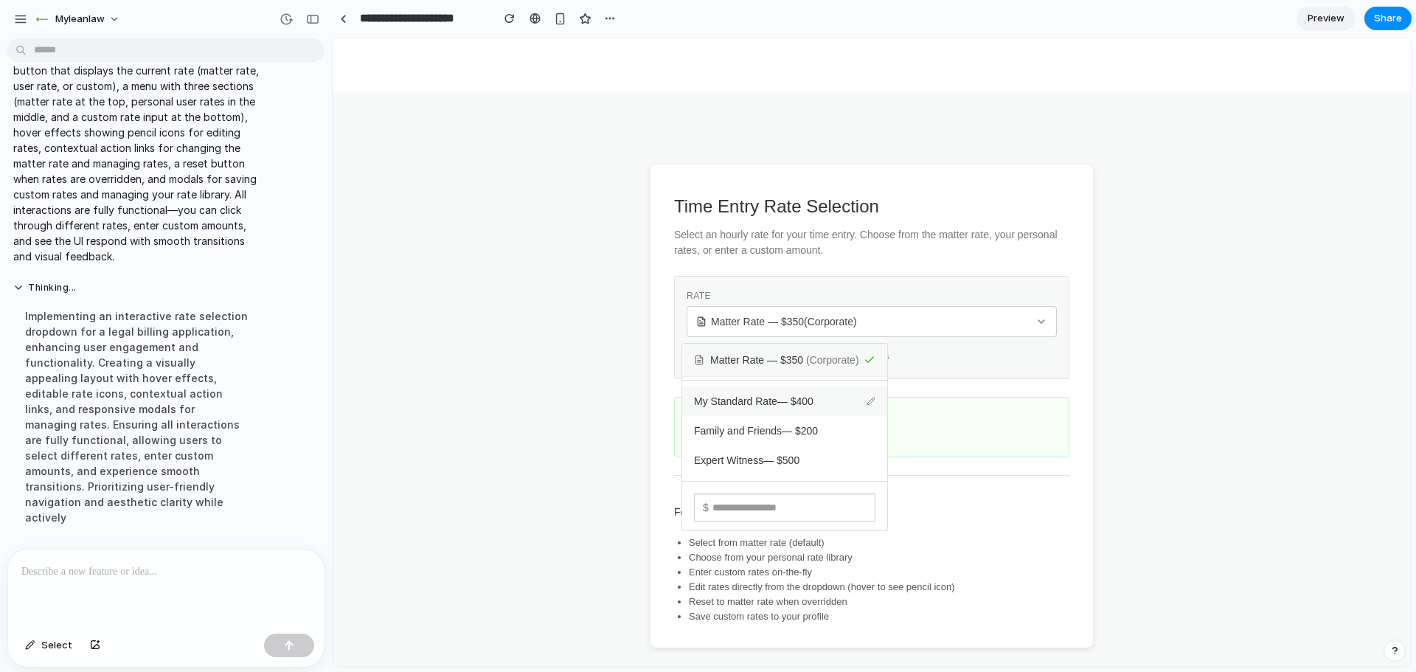
click at [771, 416] on div "Family and Friends — $ 200" at bounding box center [784, 431] width 205 height 30
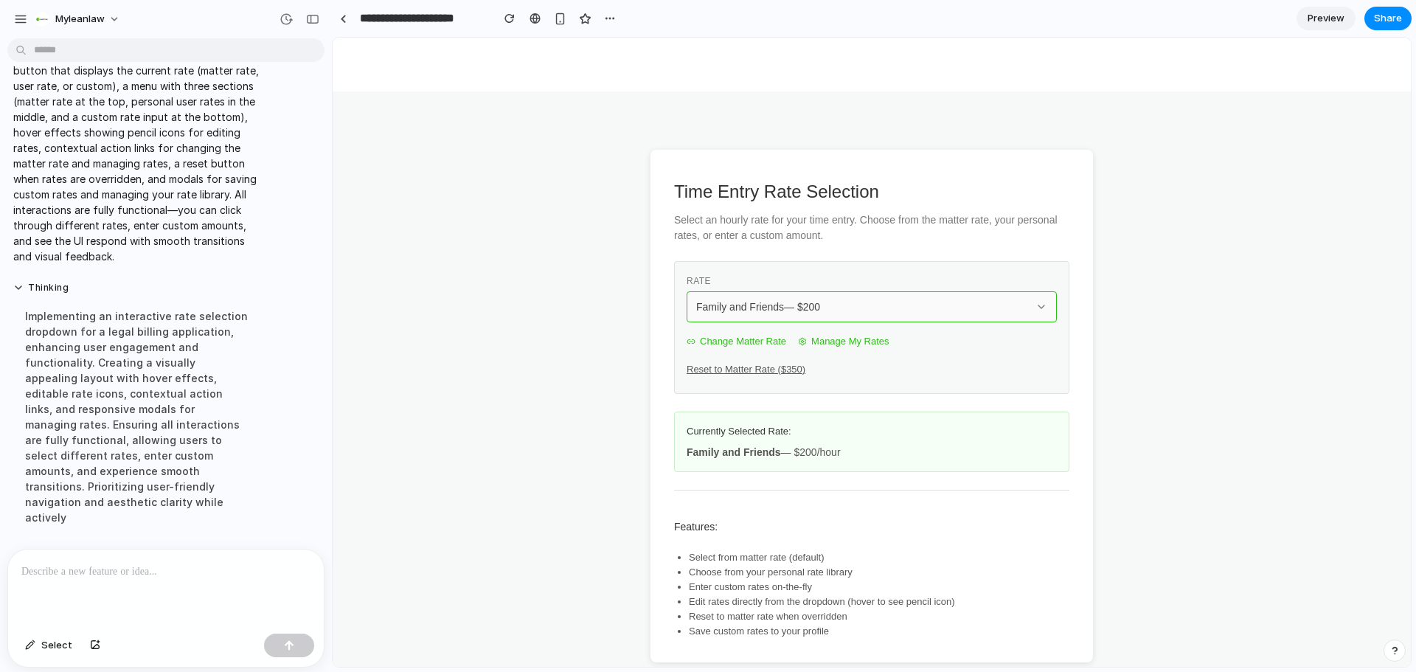
click at [699, 297] on button "Family and Friends — $ 200" at bounding box center [872, 306] width 370 height 31
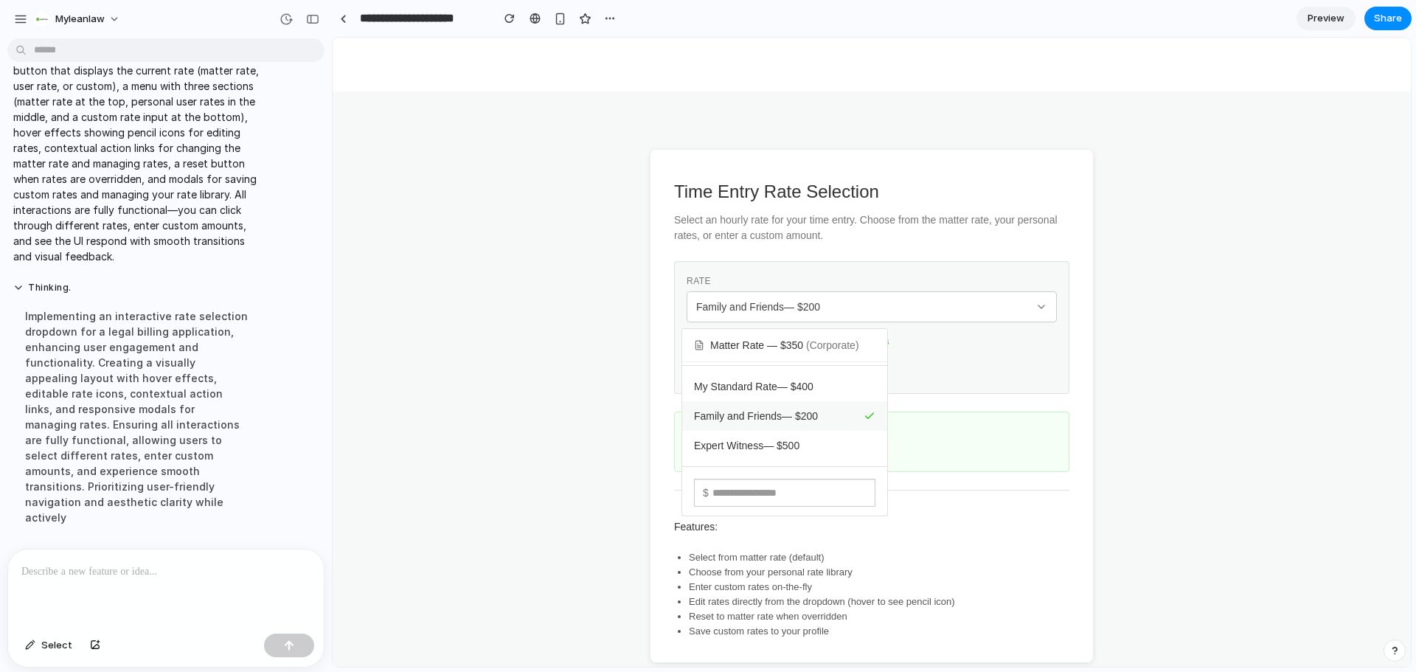
click at [1301, 427] on div "Matter Rate — $ 350 ( Corporate ) My Standard Rate — $ 400 Family and Friends —…" at bounding box center [872, 352] width 1078 height 629
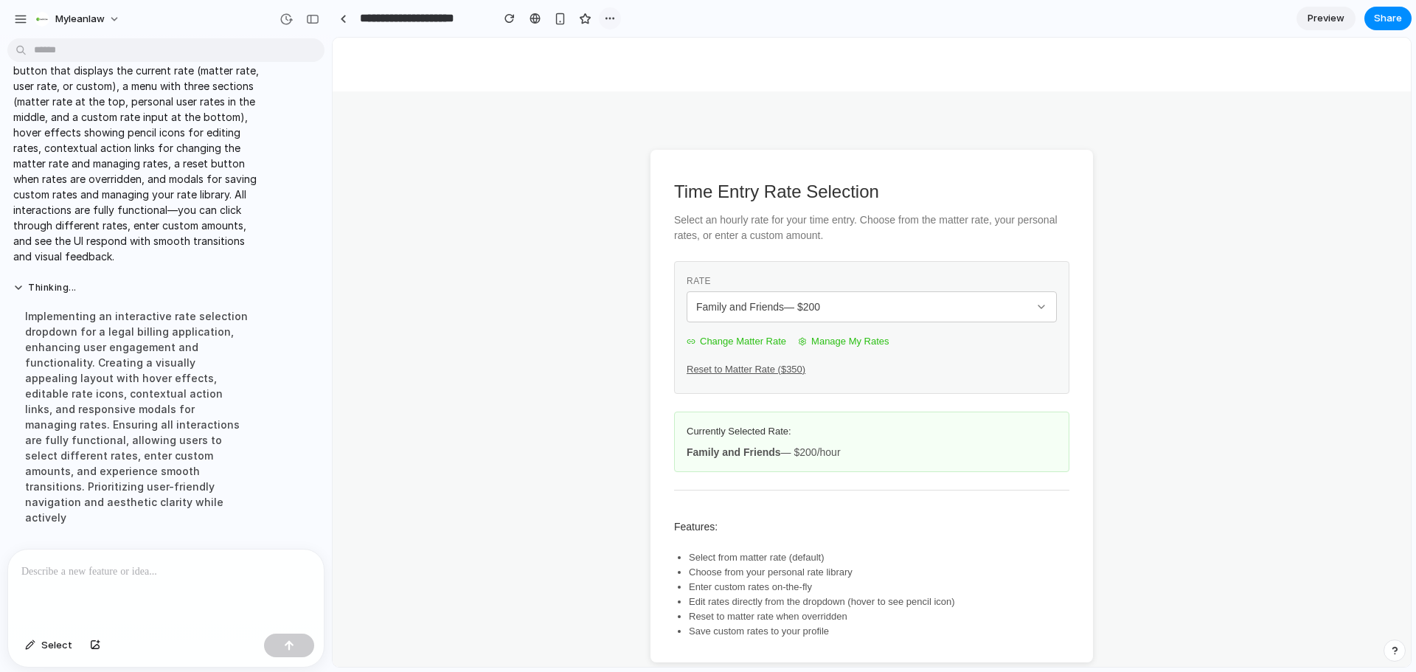
click at [614, 18] on div "button" at bounding box center [610, 19] width 12 height 12
click at [806, 41] on div "Duplicate Delete" at bounding box center [708, 336] width 1416 height 672
